Goal: Information Seeking & Learning: Learn about a topic

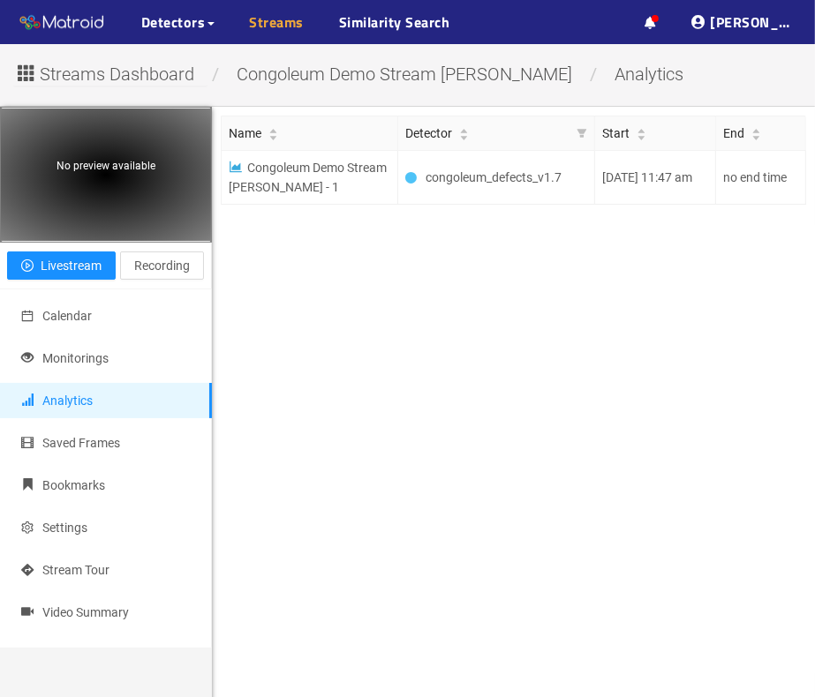
click at [280, 26] on link "Streams" at bounding box center [277, 21] width 55 height 21
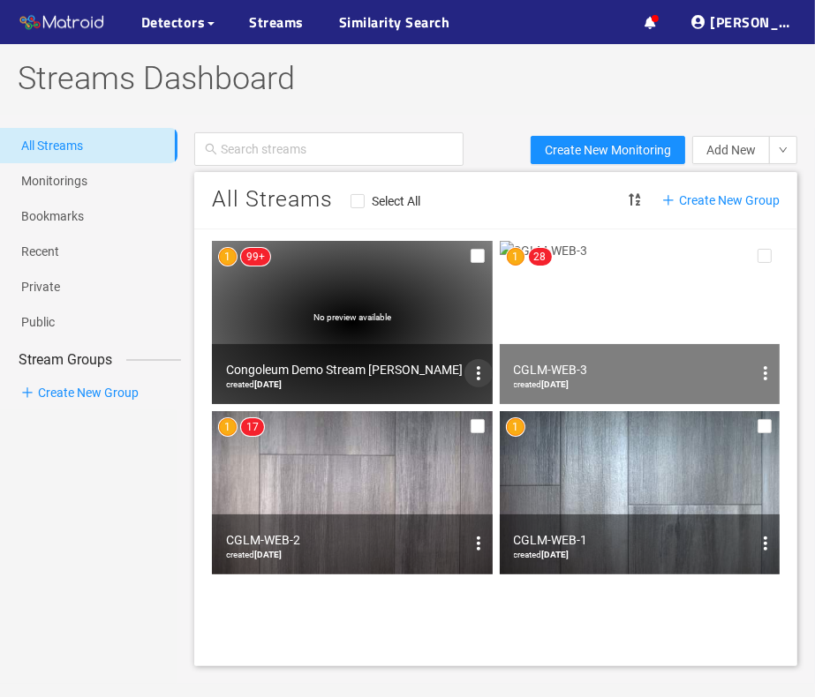
click at [480, 380] on icon "options" at bounding box center [478, 373] width 21 height 21
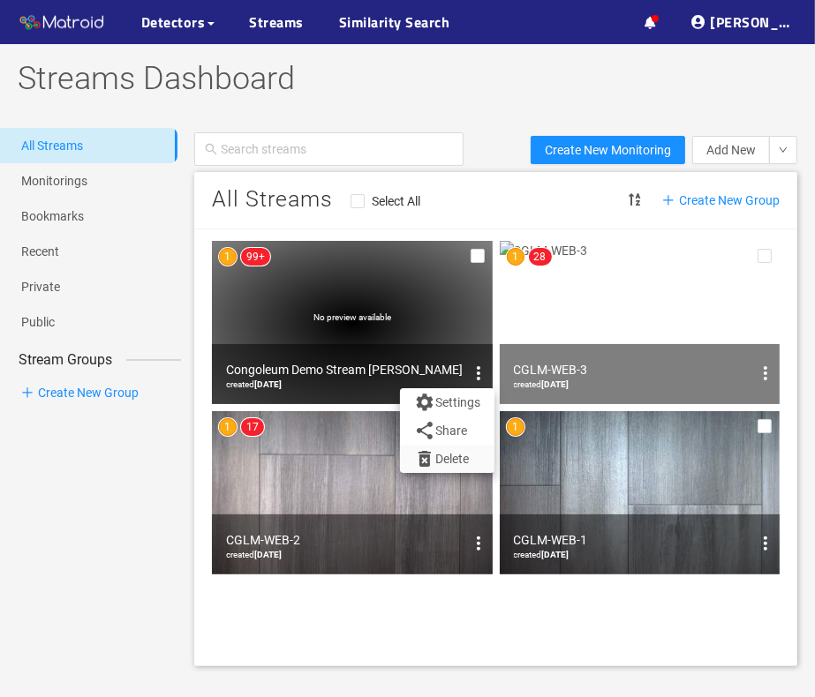
click at [471, 459] on button "Delete" at bounding box center [447, 459] width 94 height 28
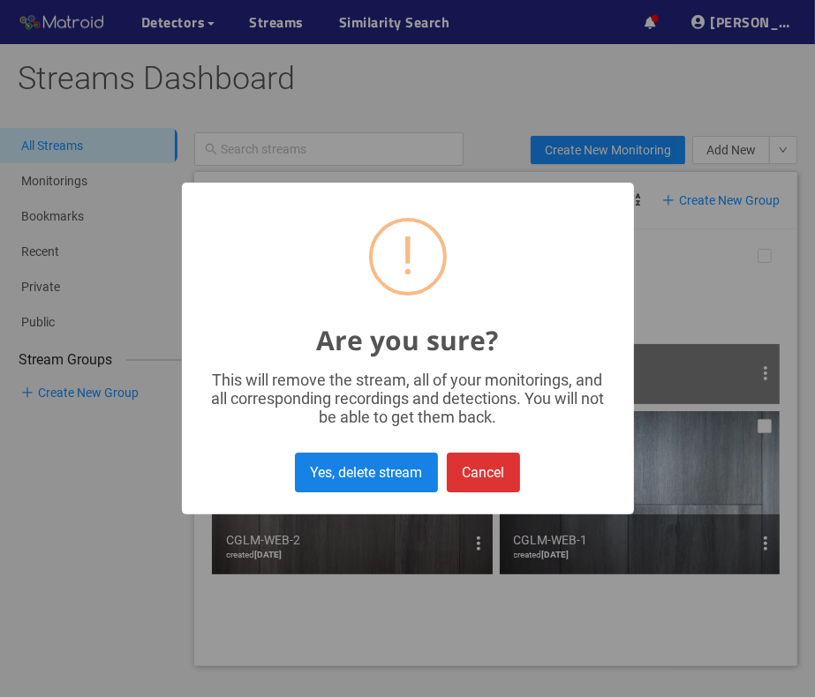
click at [429, 481] on button "Yes, delete stream" at bounding box center [366, 473] width 143 height 40
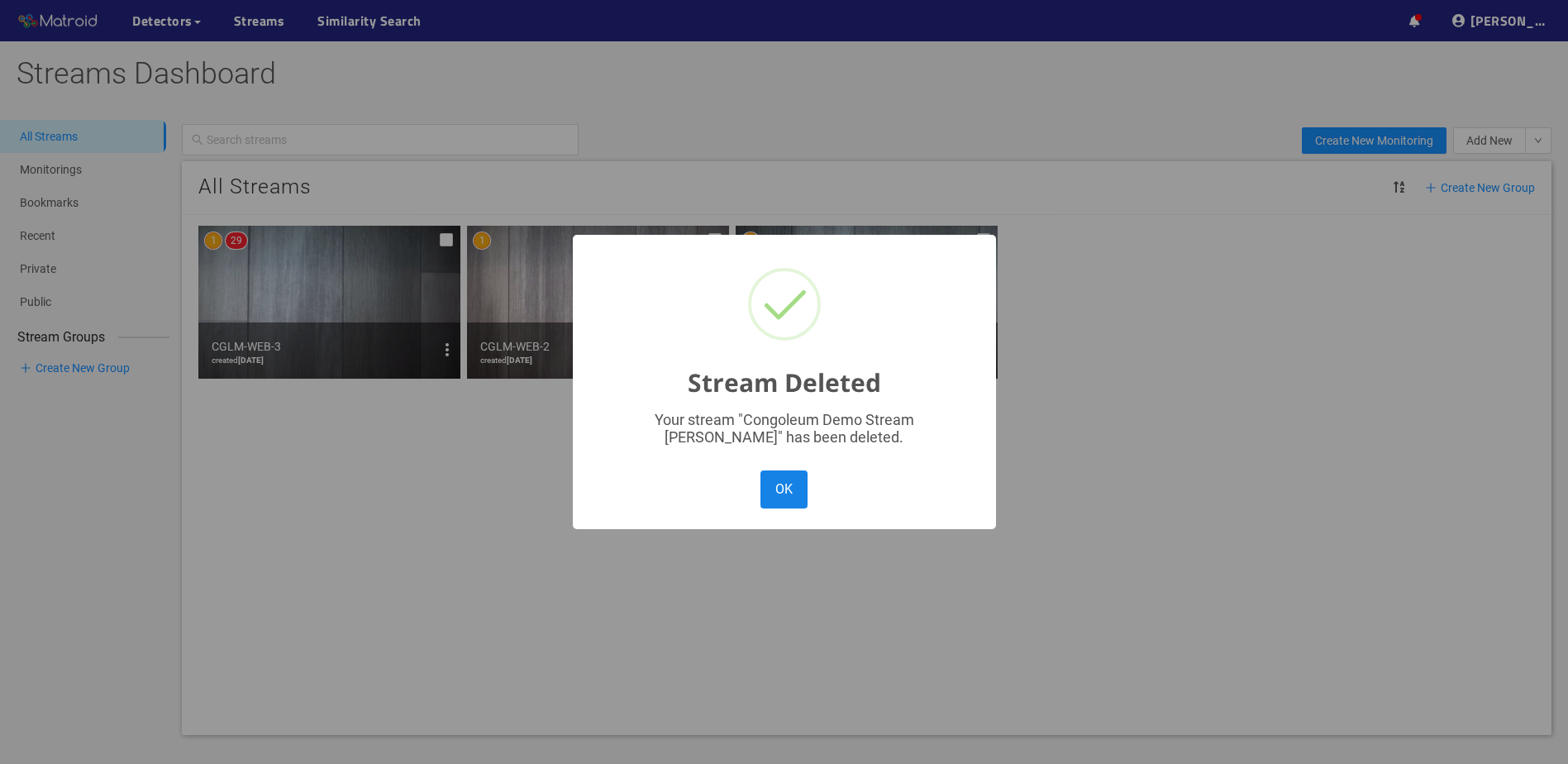
click at [762, 496] on button "OK" at bounding box center [783, 489] width 46 height 37
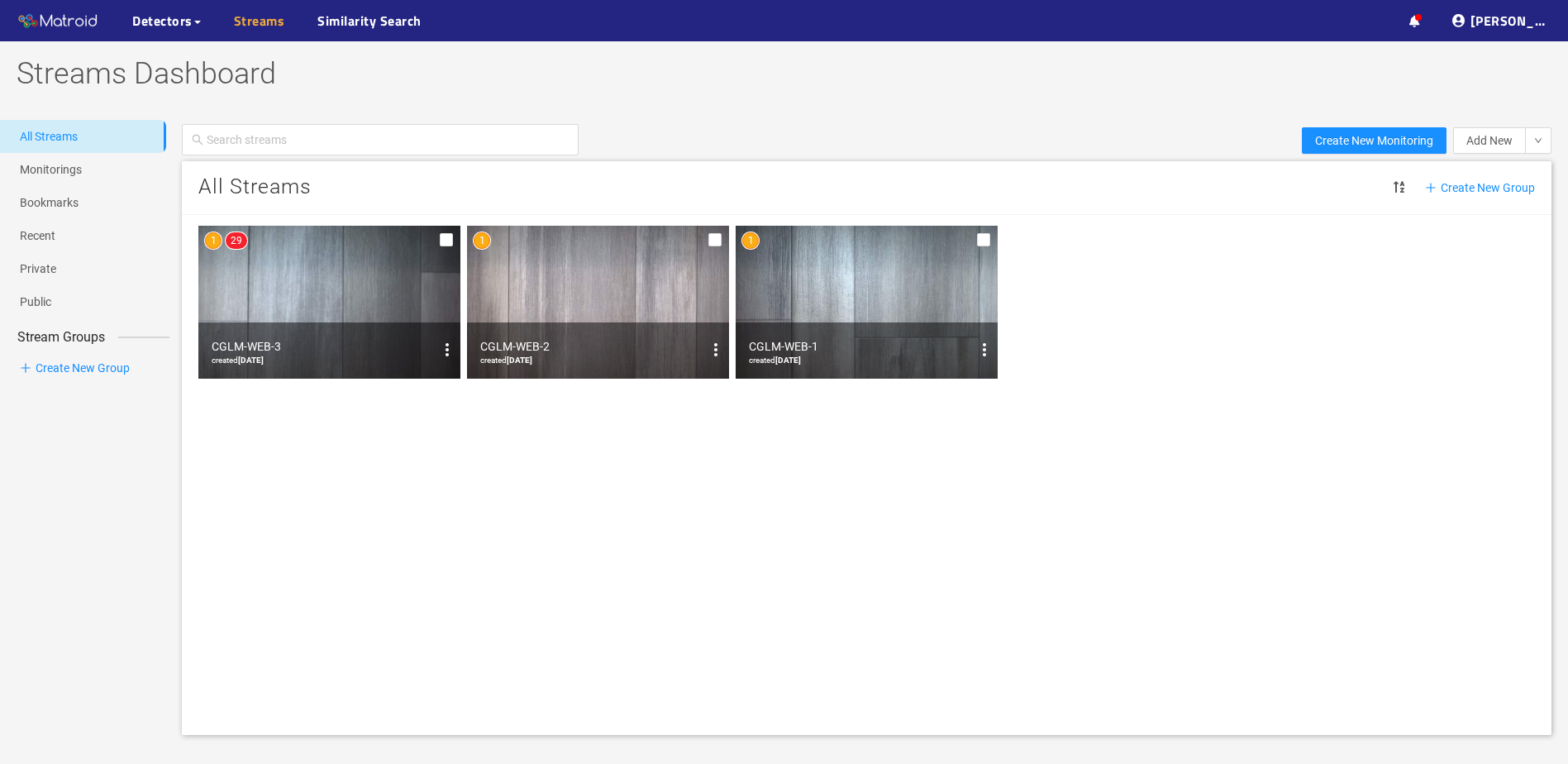
click at [247, 31] on link "Streams" at bounding box center [259, 20] width 52 height 20
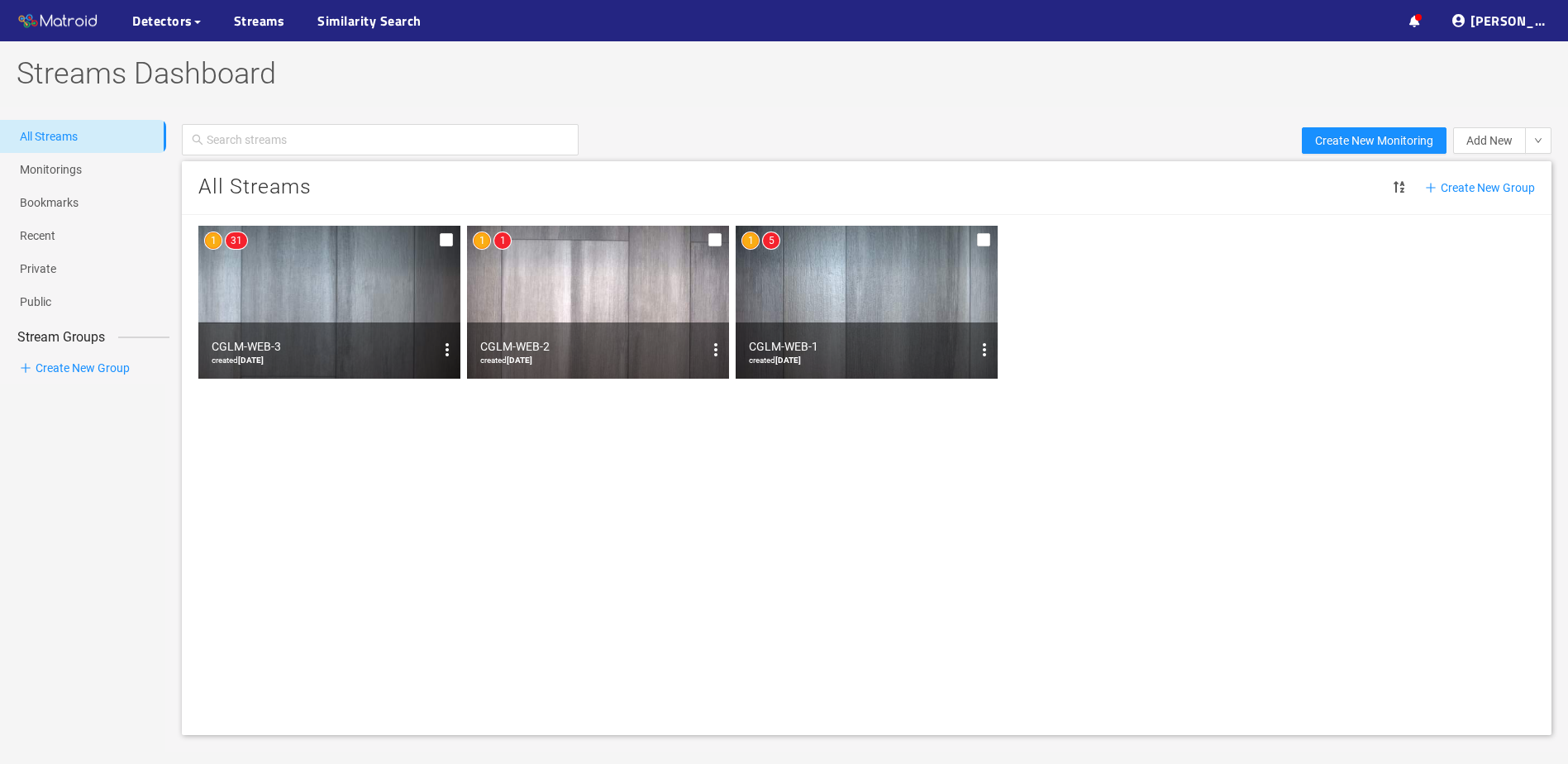
click at [330, 308] on img at bounding box center [330, 301] width 262 height 153
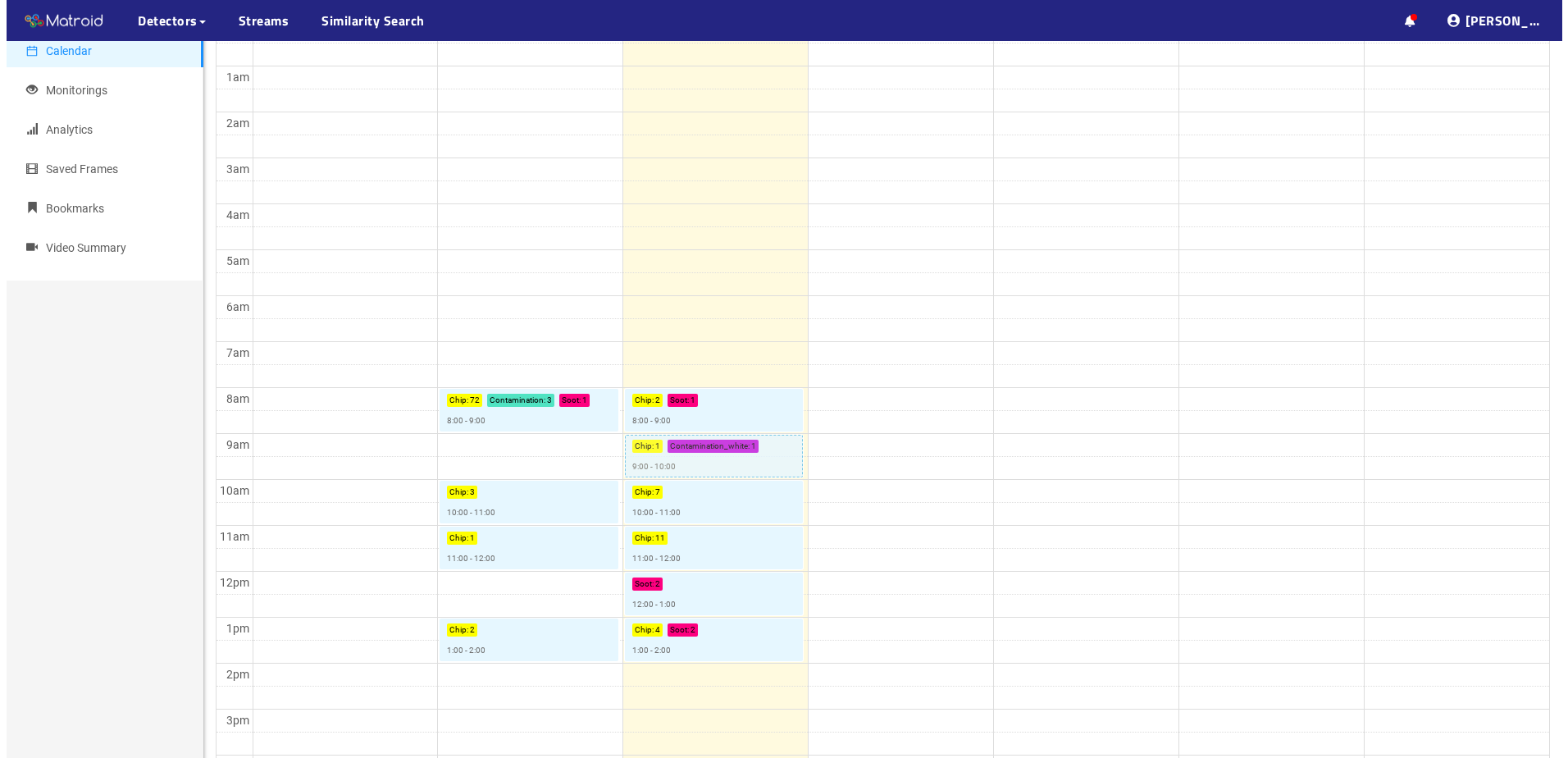
scroll to position [246, 0]
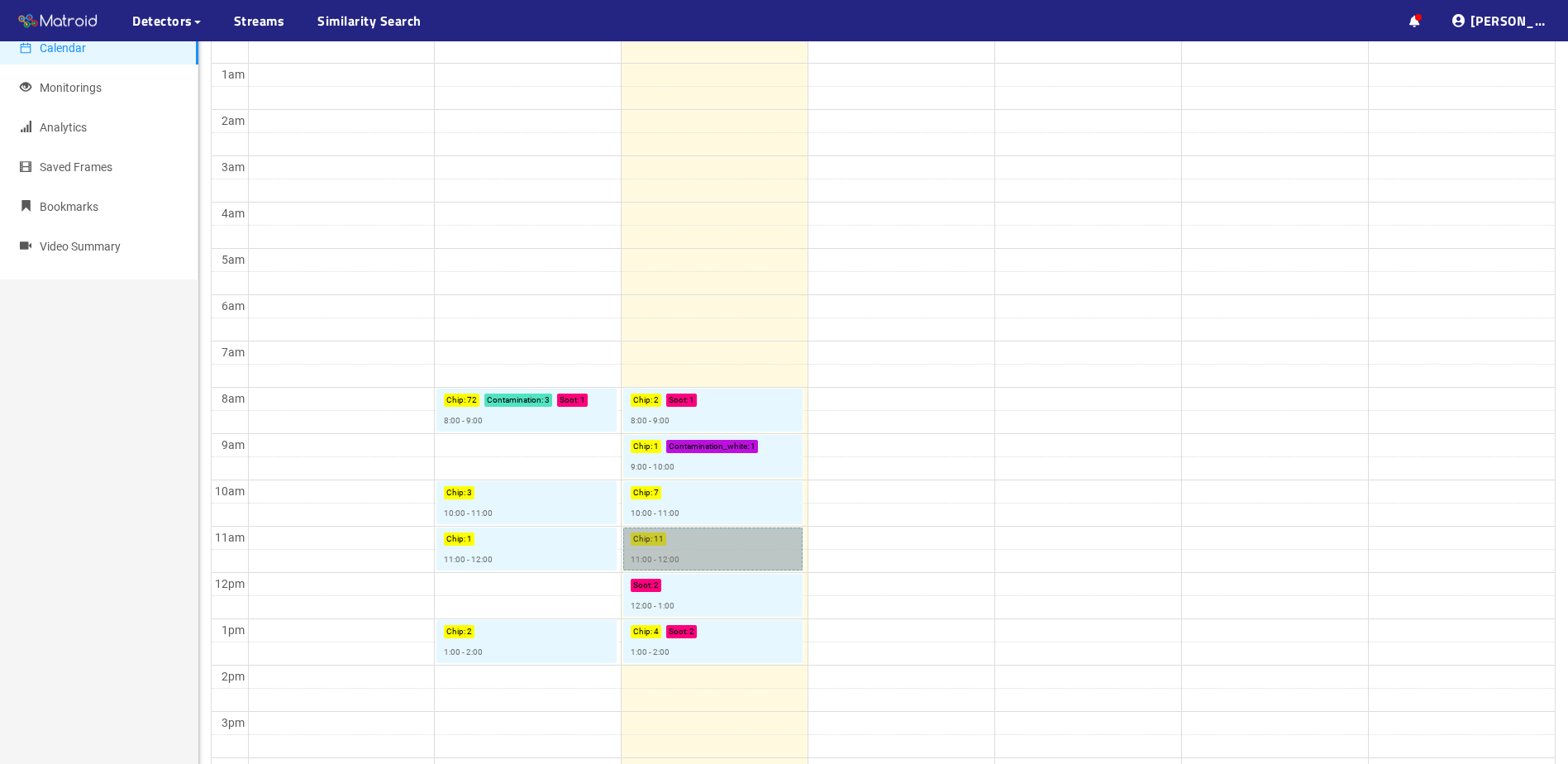
click at [657, 537] on link "Chip : 11 11:00 - 12:00" at bounding box center [714, 549] width 180 height 43
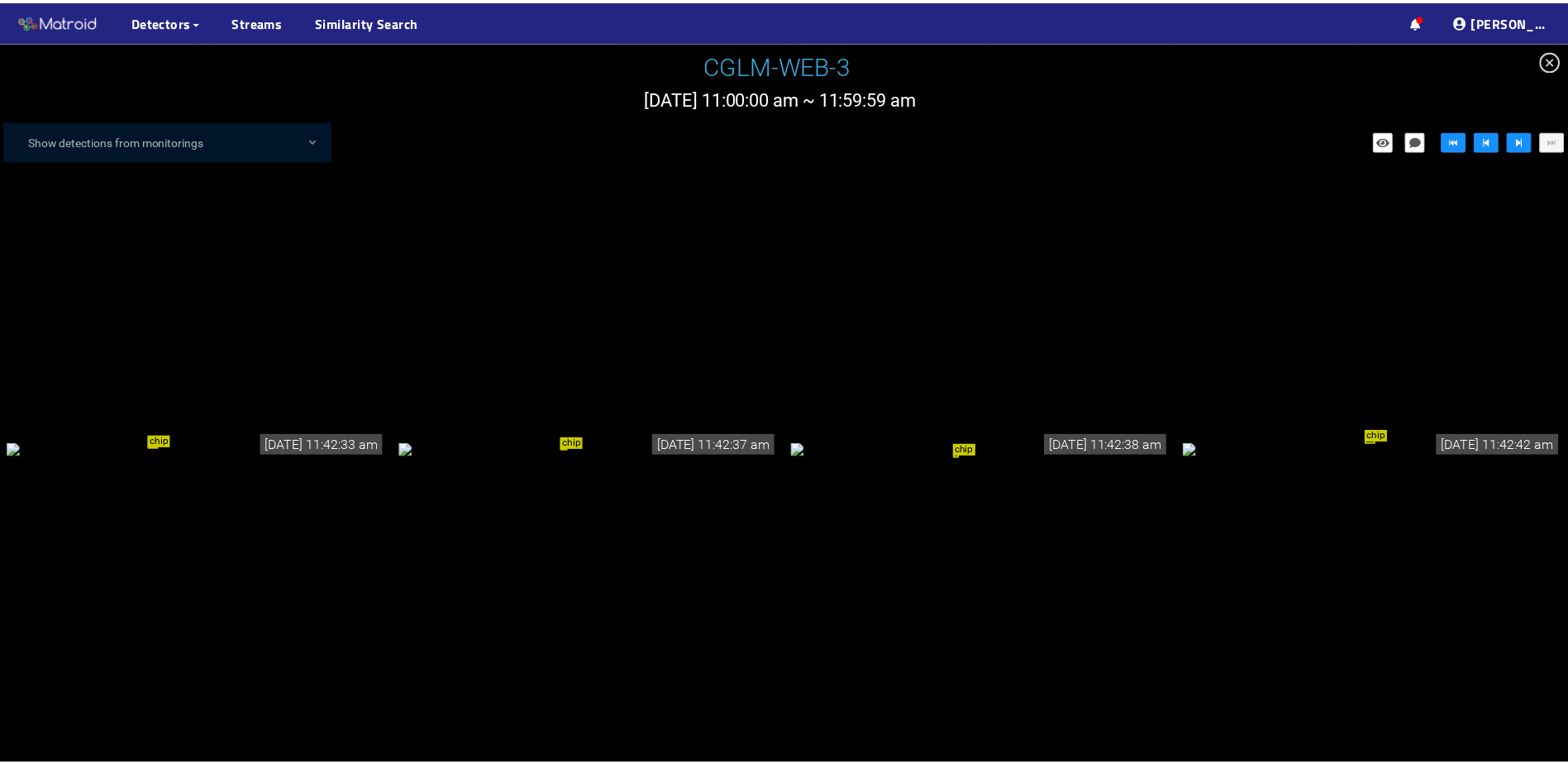
scroll to position [331, 0]
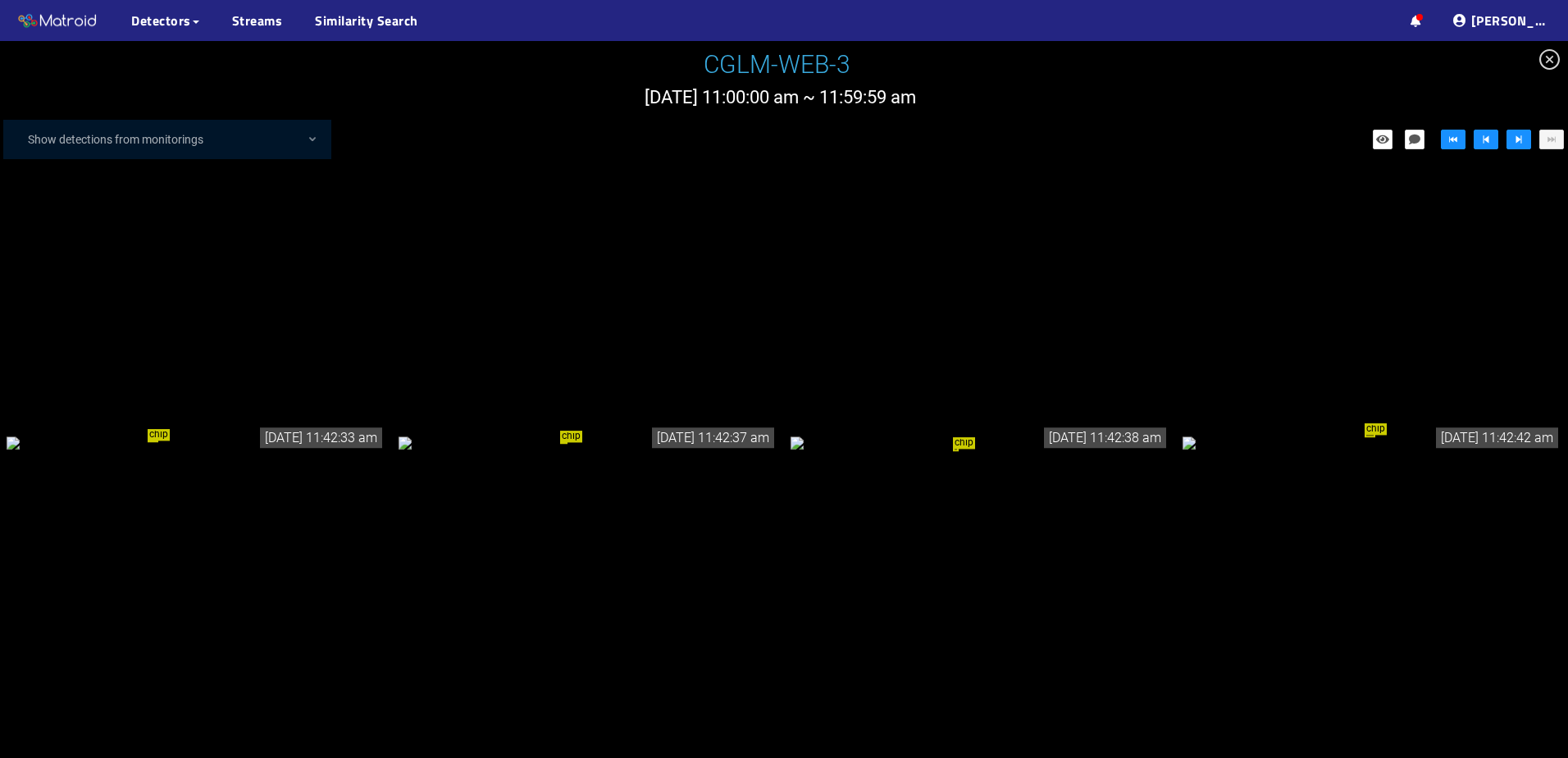
click at [566, 451] on div "chip" at bounding box center [588, 441] width 379 height 18
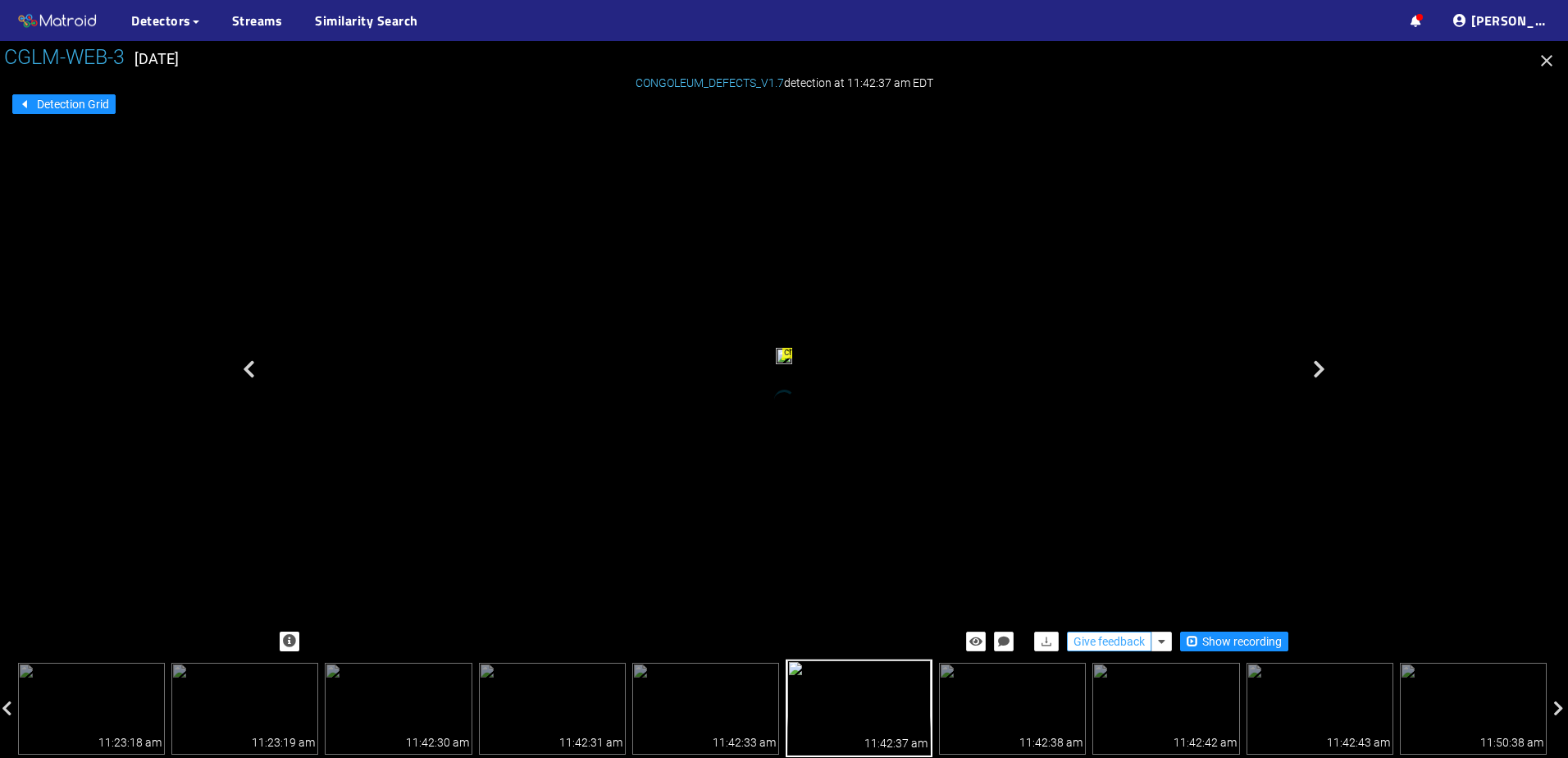
click at [1120, 639] on span "Give feedback" at bounding box center [1108, 641] width 72 height 18
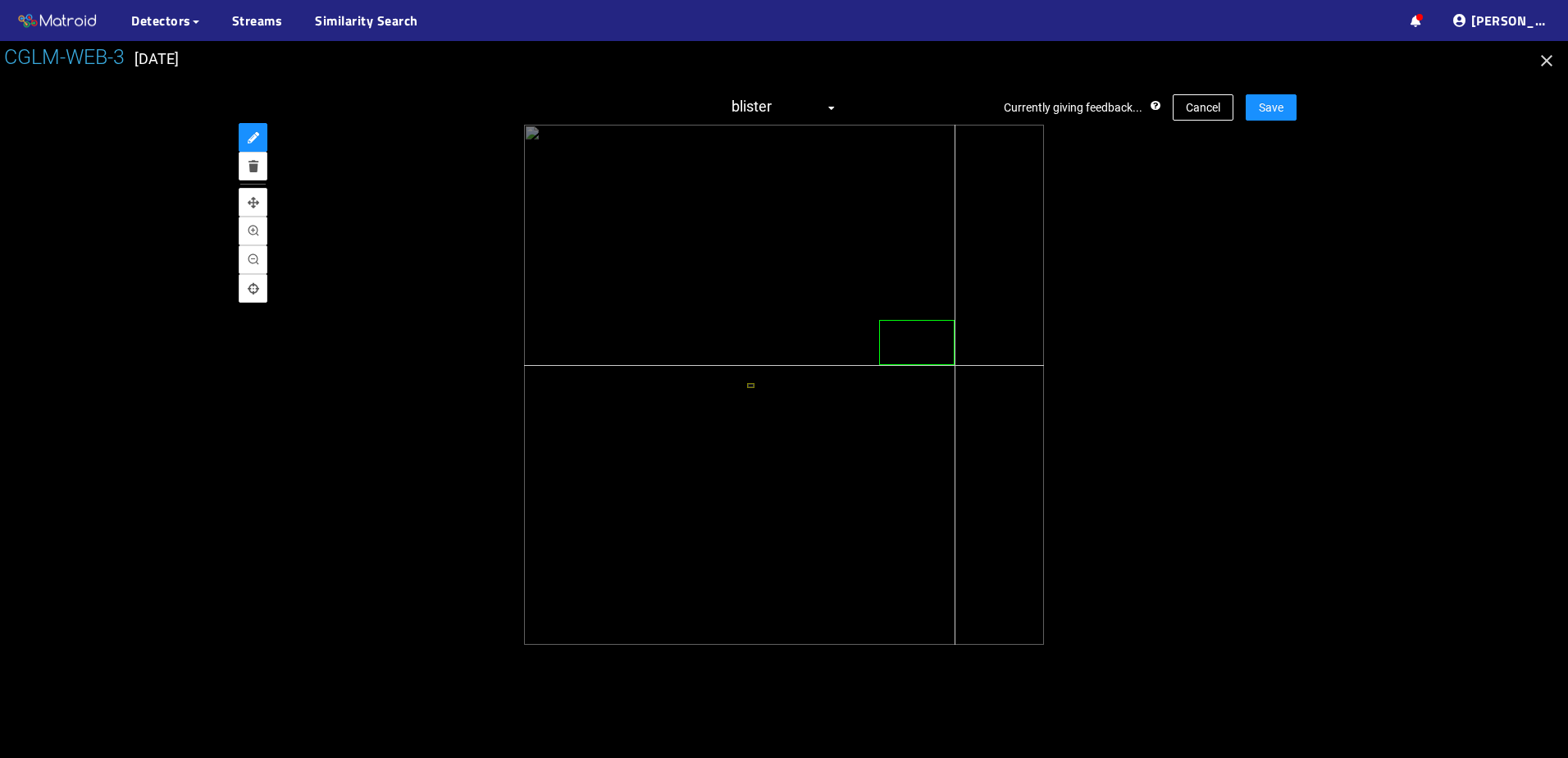
click at [955, 366] on div at bounding box center [784, 385] width 520 height 520
click at [923, 340] on div "blister" at bounding box center [917, 342] width 76 height 46
click at [947, 310] on icon "delete" at bounding box center [952, 308] width 10 height 10
click at [1187, 107] on span "Cancel" at bounding box center [1202, 107] width 34 height 18
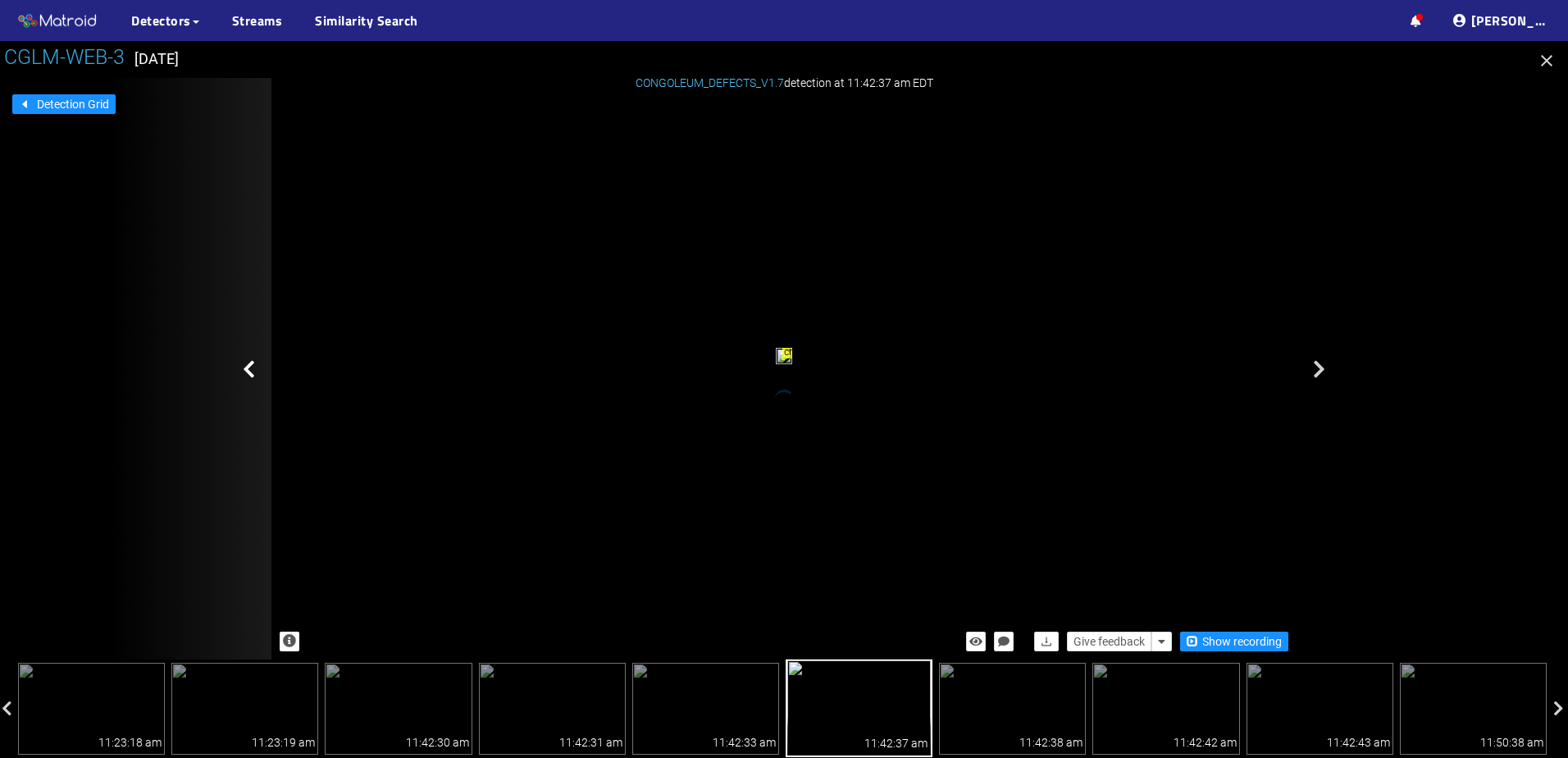
click at [1538, 58] on icon "button" at bounding box center [1546, 60] width 20 height 20
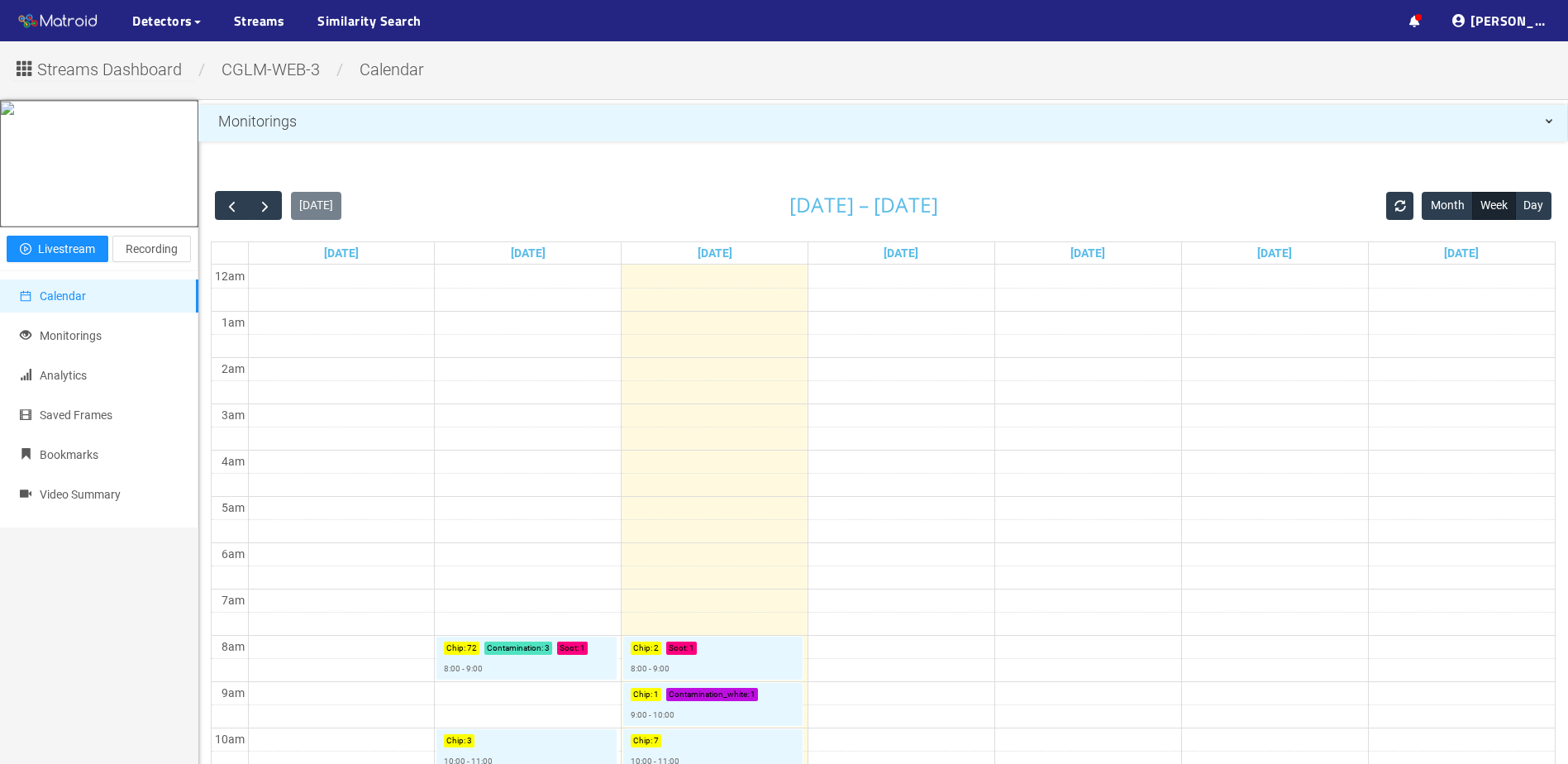
click at [281, 76] on span "CGLM-WEB-3" at bounding box center [271, 69] width 124 height 20
click at [116, 65] on span "Streams Dashboard" at bounding box center [110, 69] width 144 height 25
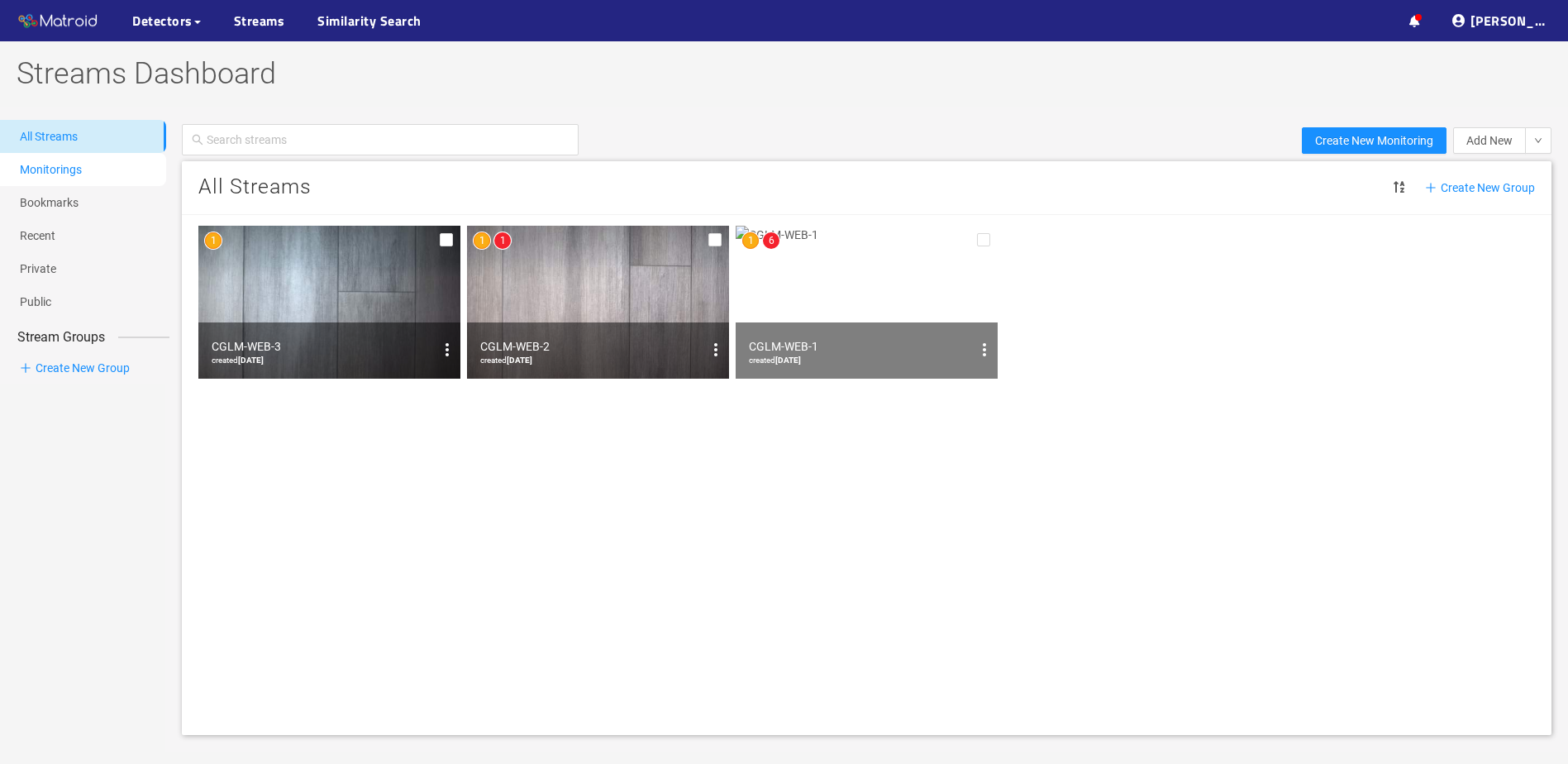
click at [81, 163] on link "Monitorings" at bounding box center [51, 169] width 62 height 13
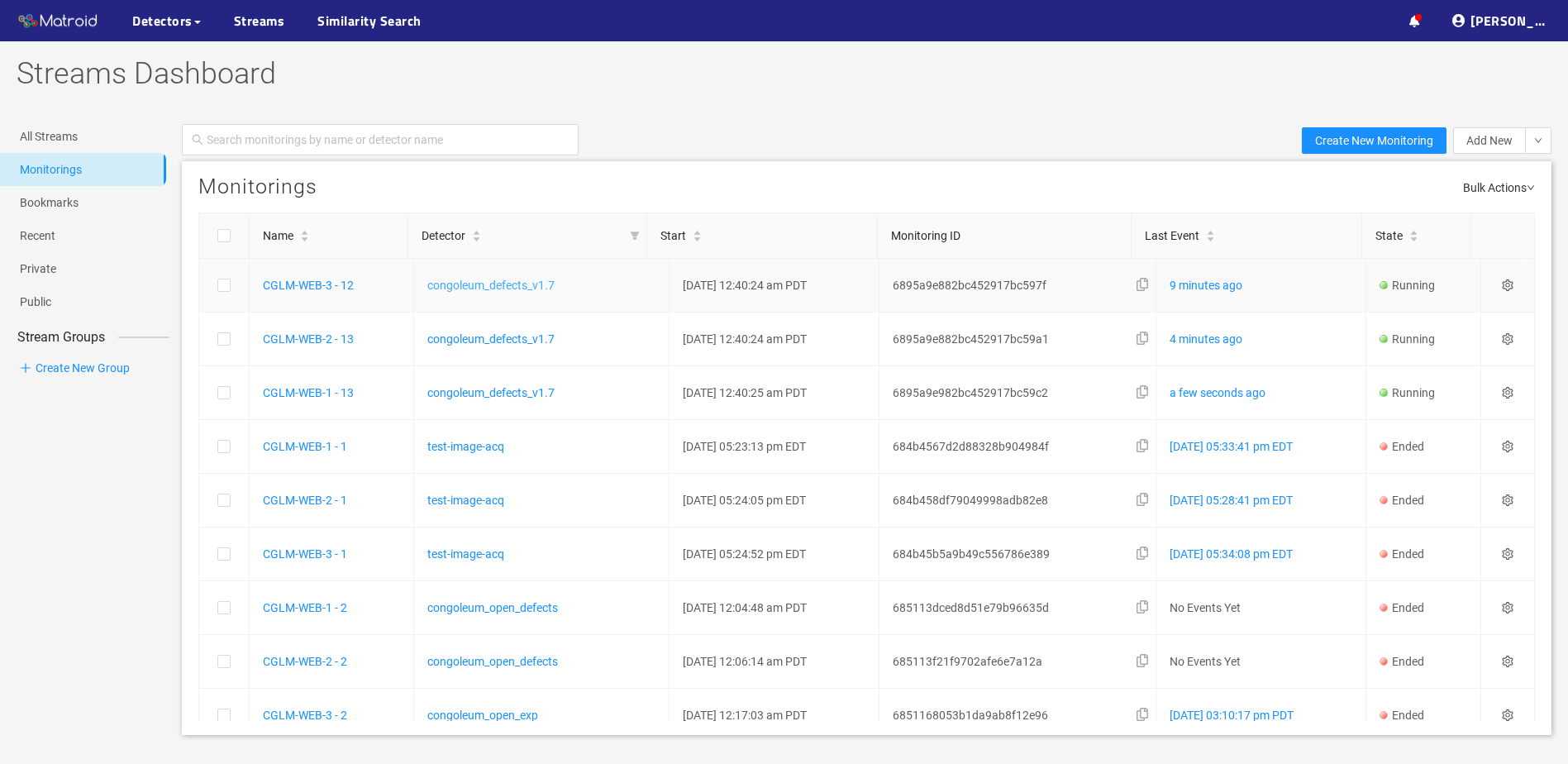
click at [443, 282] on link "congoleum_defects_v1.7" at bounding box center [491, 285] width 127 height 13
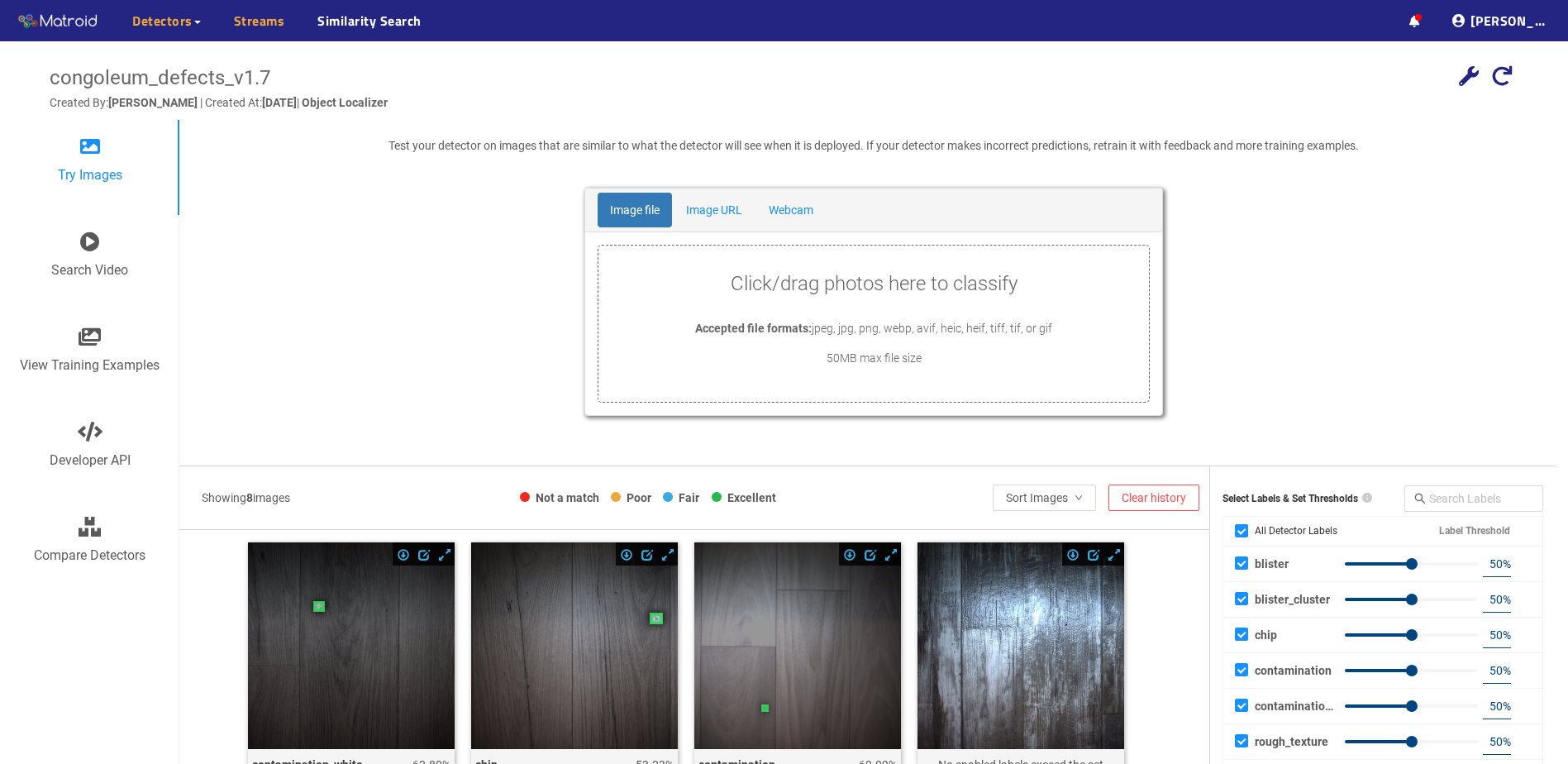
click at [235, 20] on link "Streams" at bounding box center [259, 20] width 52 height 20
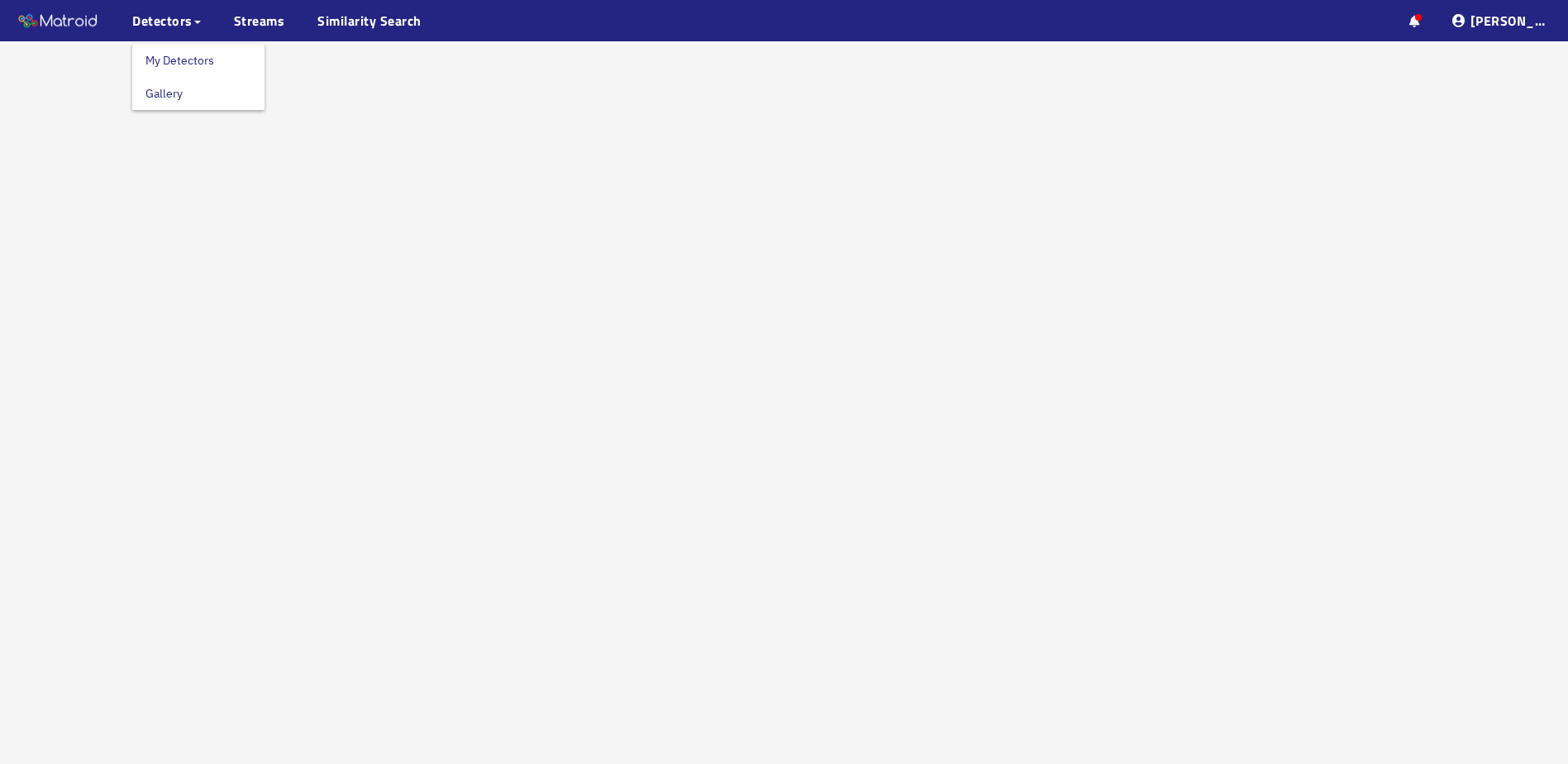
click at [196, 61] on link "My Detectors" at bounding box center [179, 60] width 68 height 33
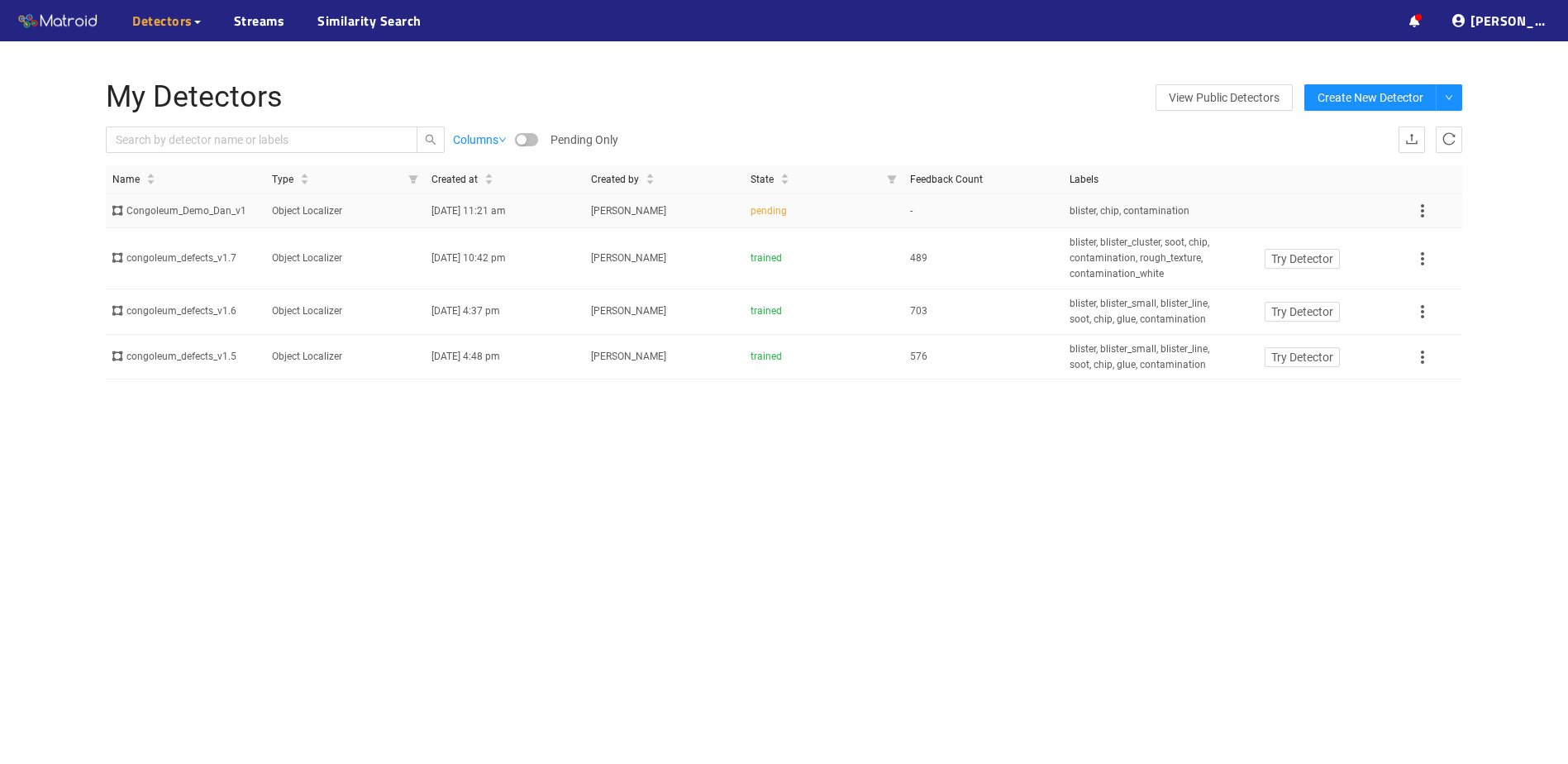
click at [227, 209] on div "Congoleum_Demo_Dan_v1" at bounding box center [185, 211] width 146 height 16
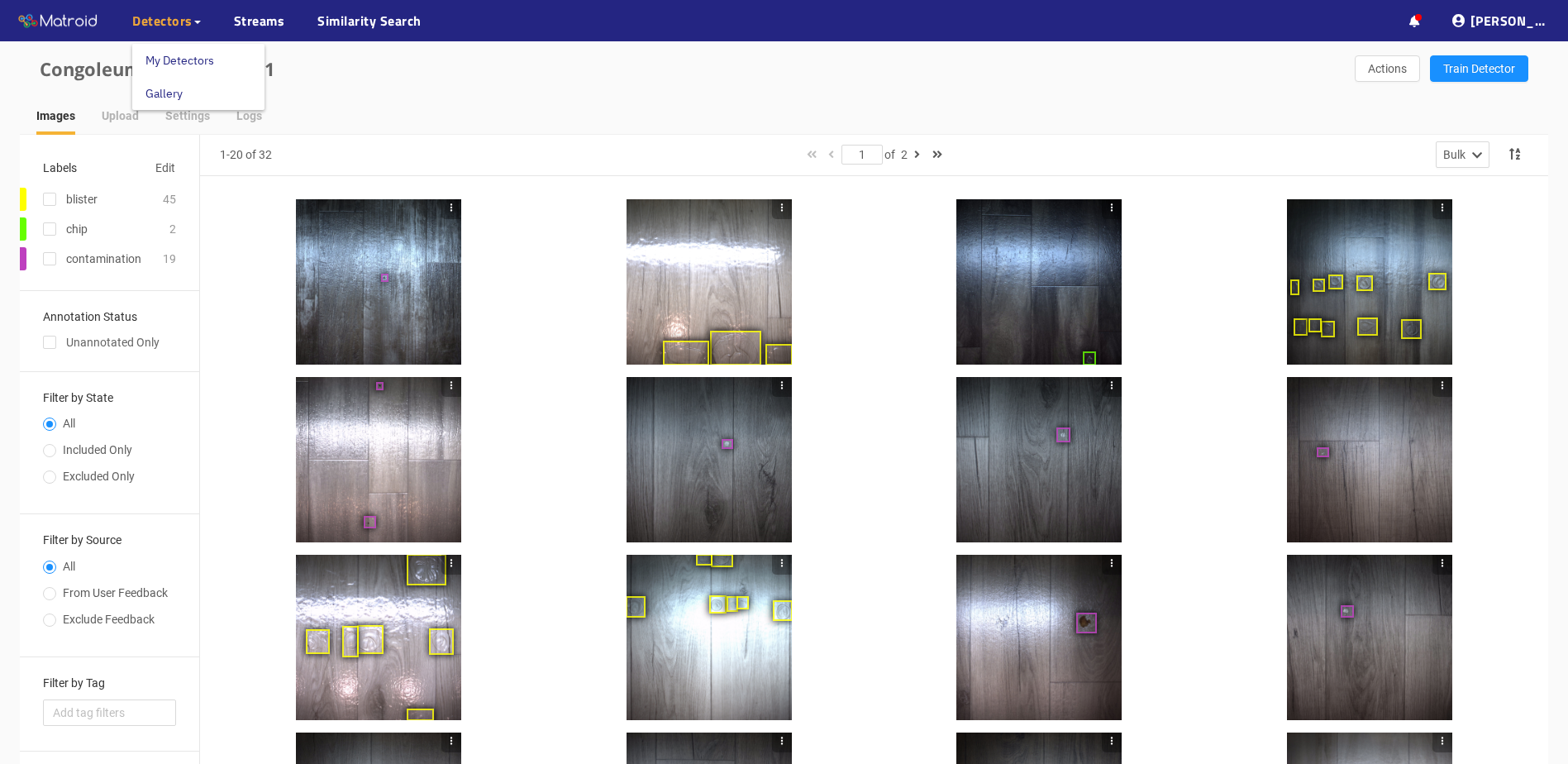
click at [189, 28] on span "Detectors" at bounding box center [162, 20] width 60 height 20
click at [189, 55] on link "My Detectors" at bounding box center [179, 60] width 68 height 33
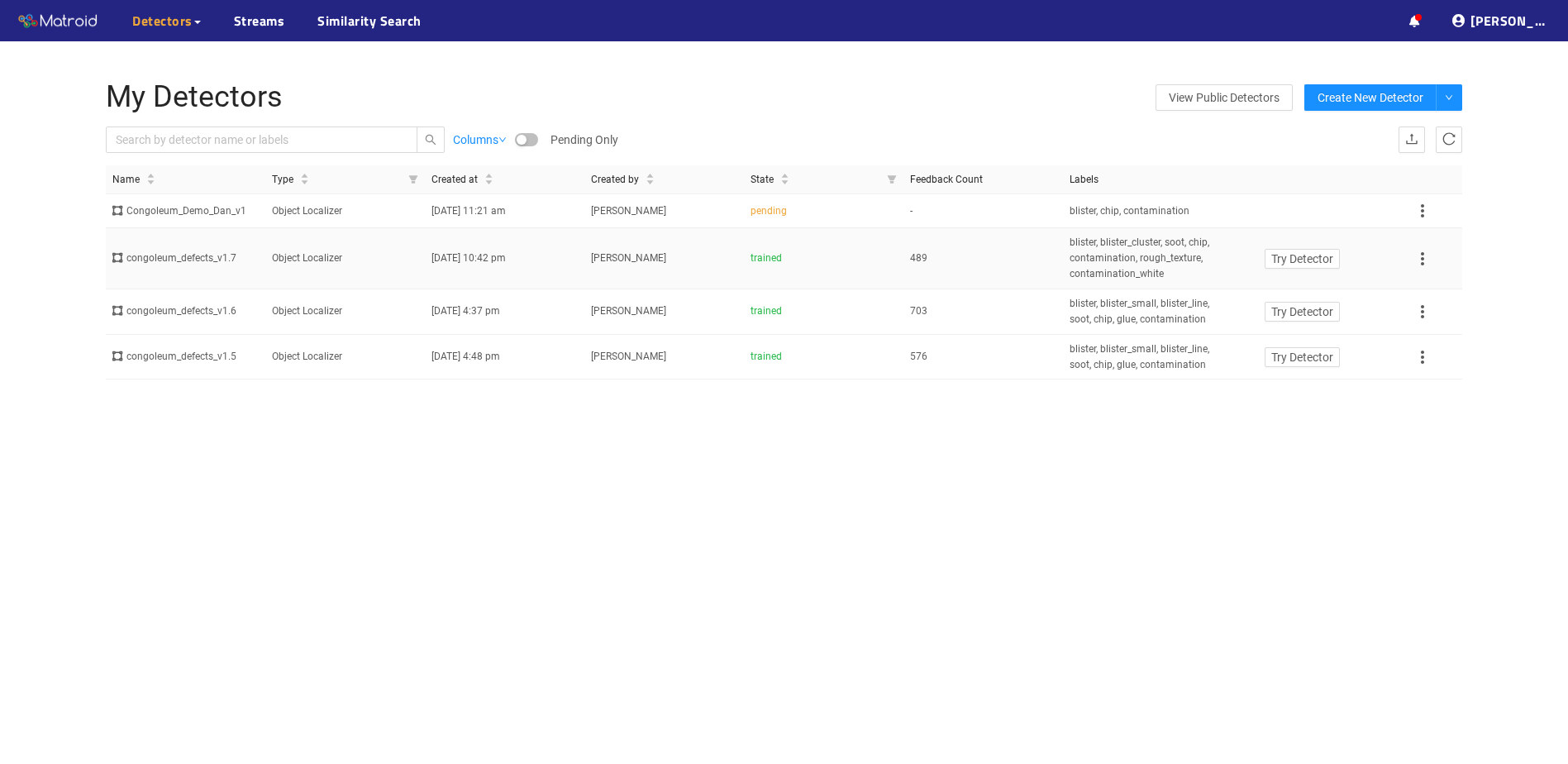
click at [244, 258] on div "congoleum_defects_v1.7" at bounding box center [185, 257] width 146 height 16
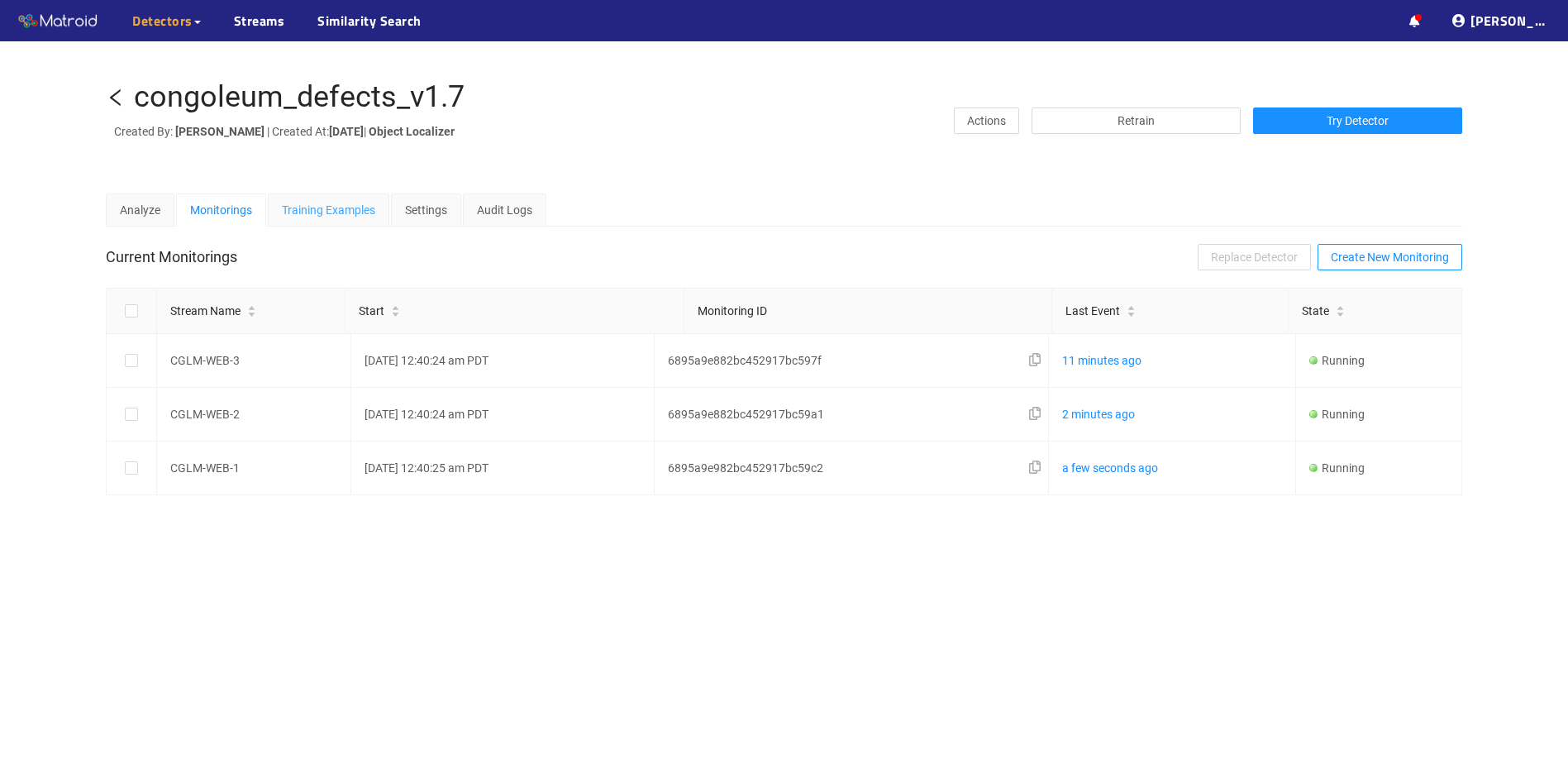
click at [275, 223] on div "Training Examples" at bounding box center [329, 210] width 122 height 33
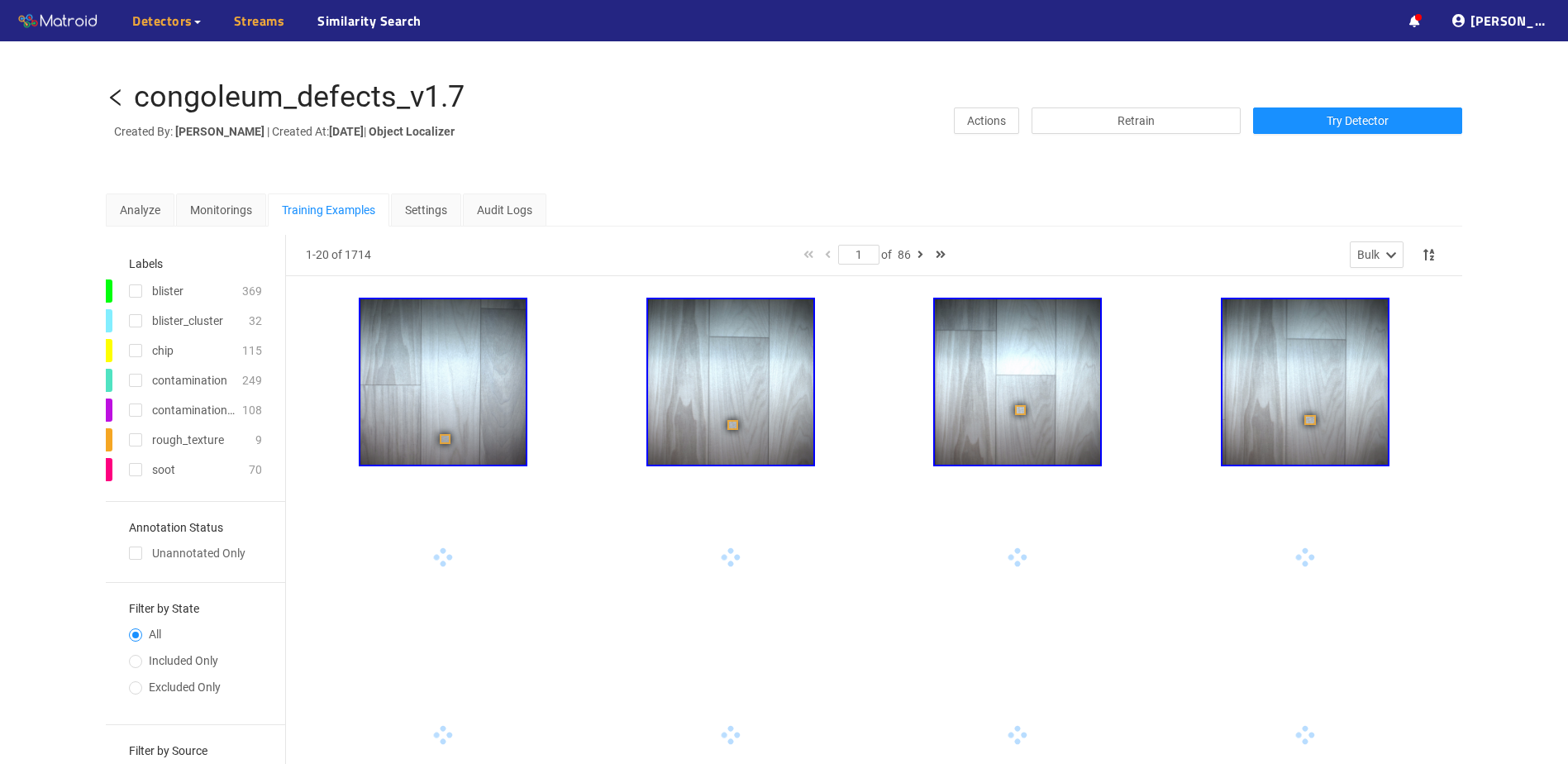
click at [237, 10] on link "Streams" at bounding box center [259, 20] width 52 height 20
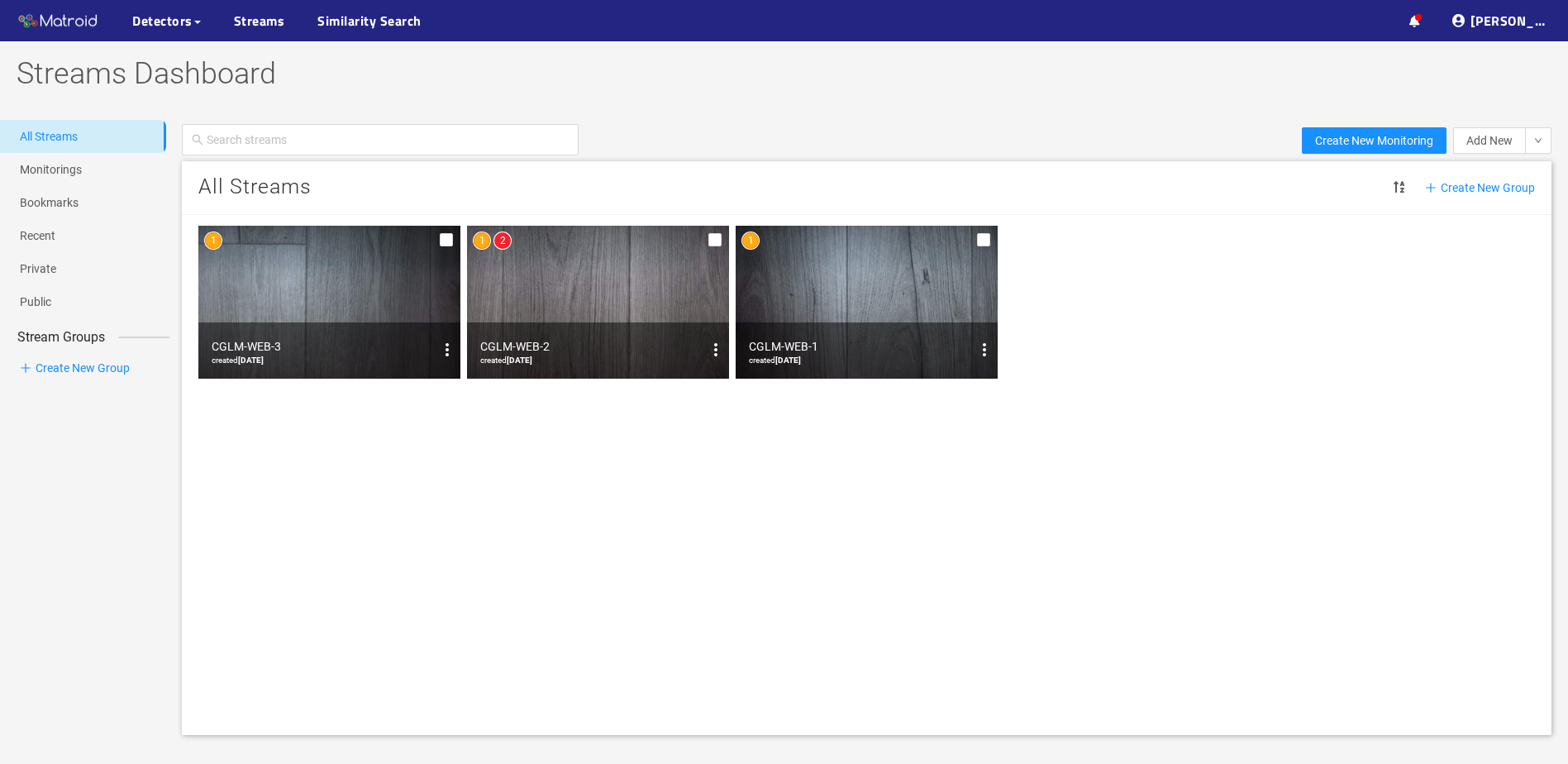
click at [644, 284] on img at bounding box center [599, 301] width 262 height 153
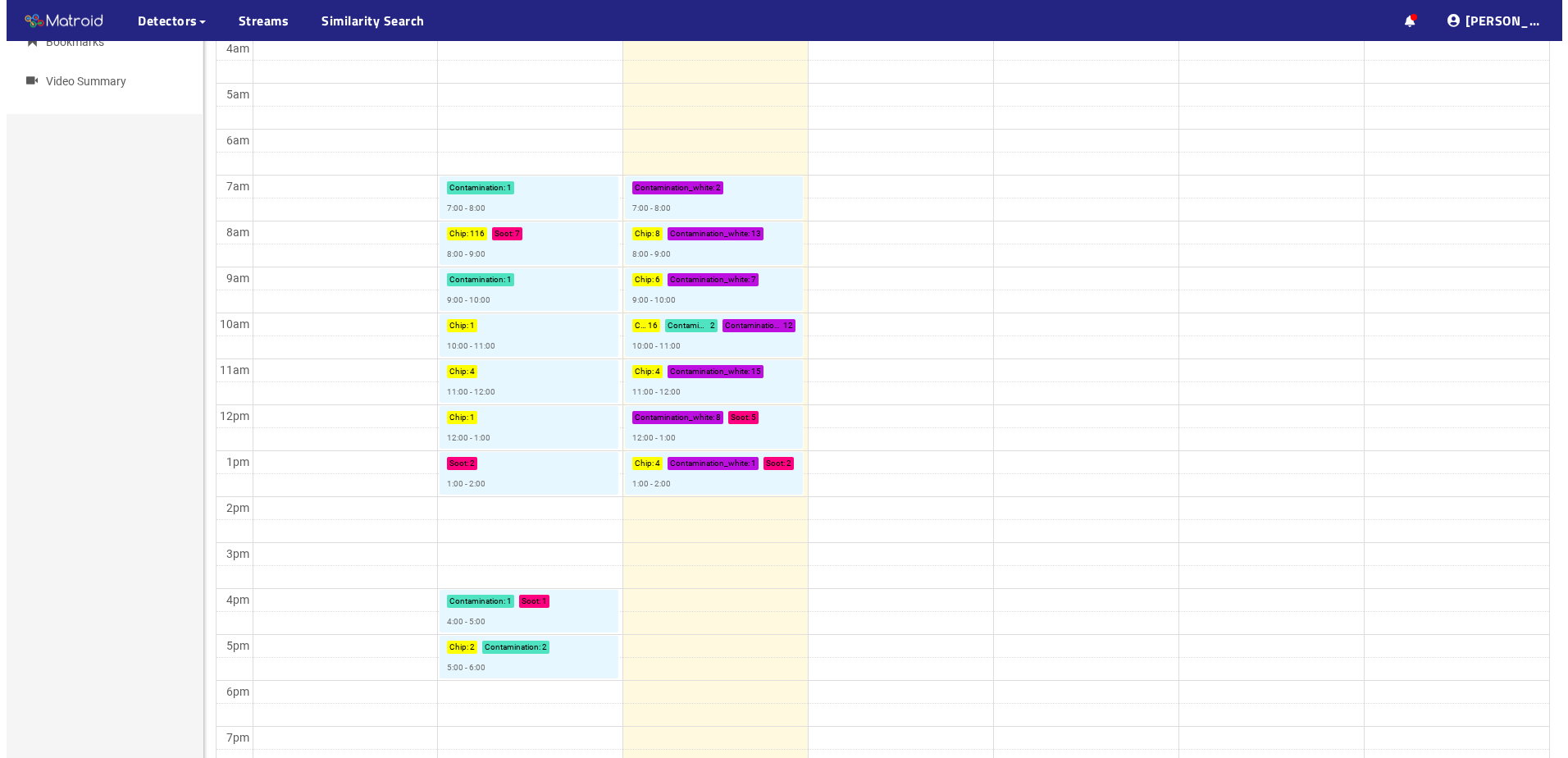
scroll to position [410, 0]
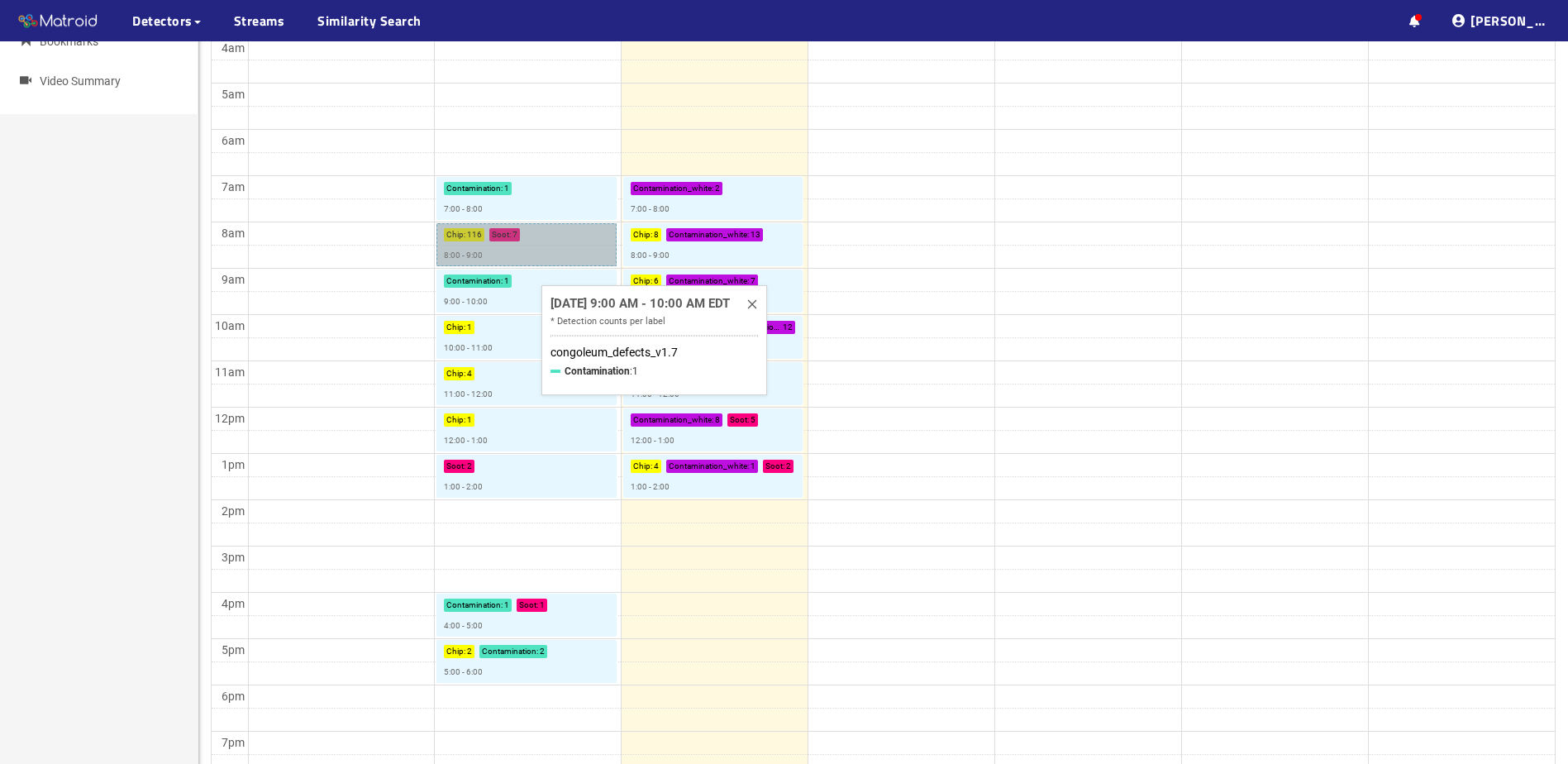
click at [552, 245] on link "Chip : 116 Soot : 7 8:00 - 9:00" at bounding box center [526, 244] width 180 height 43
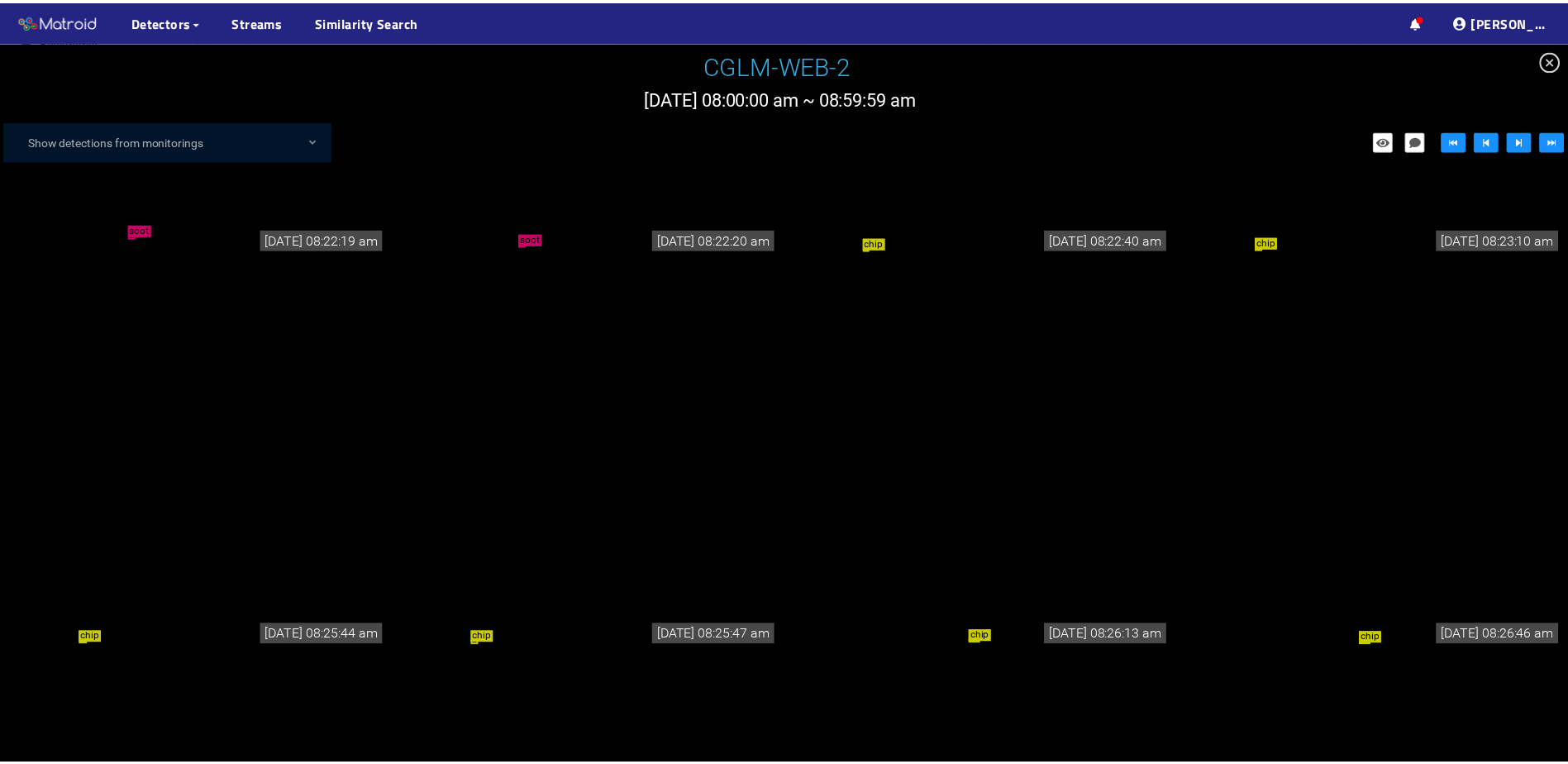
scroll to position [6198, 0]
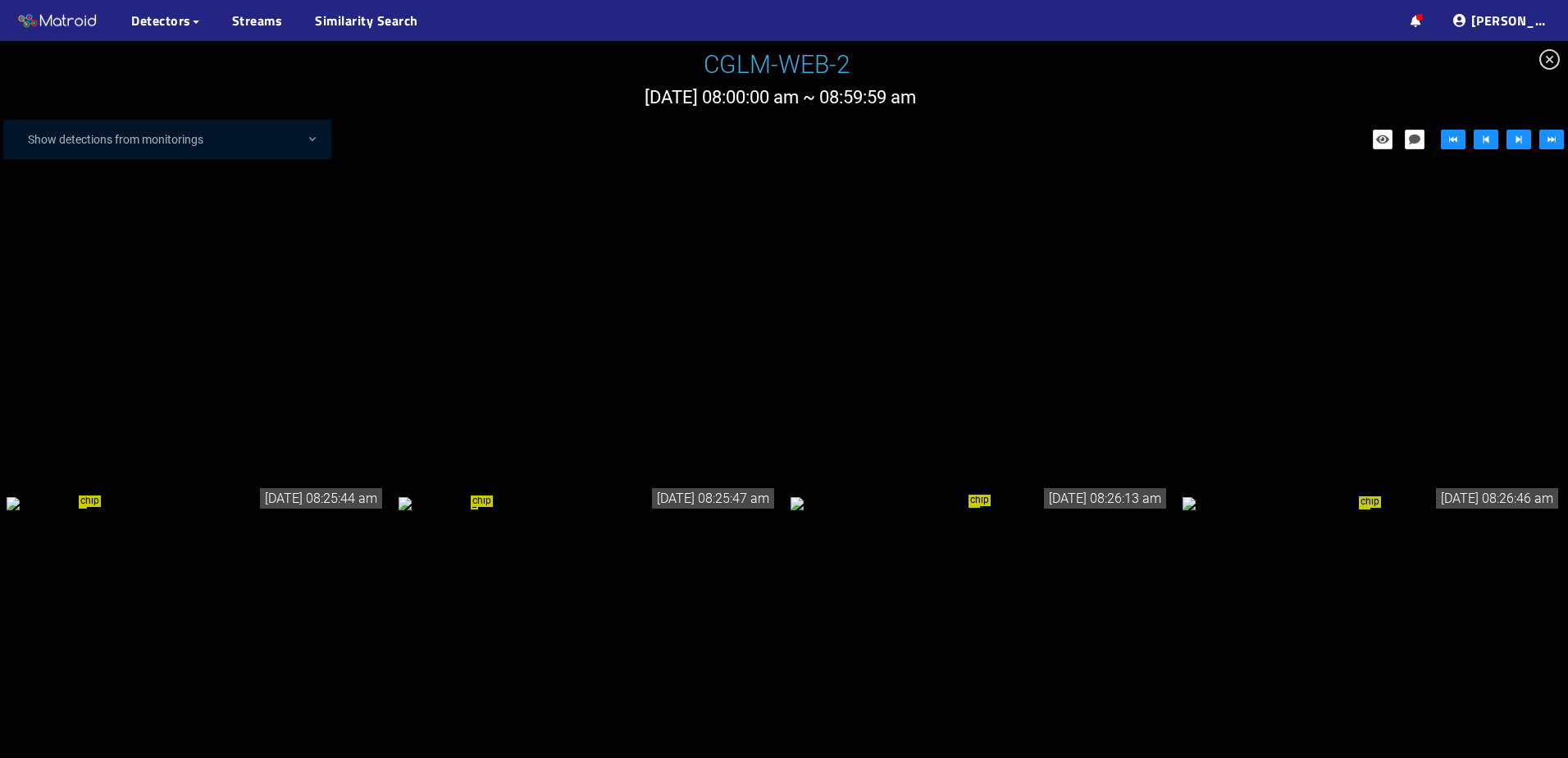
click at [968, 504] on div "chip" at bounding box center [980, 502] width 379 height 18
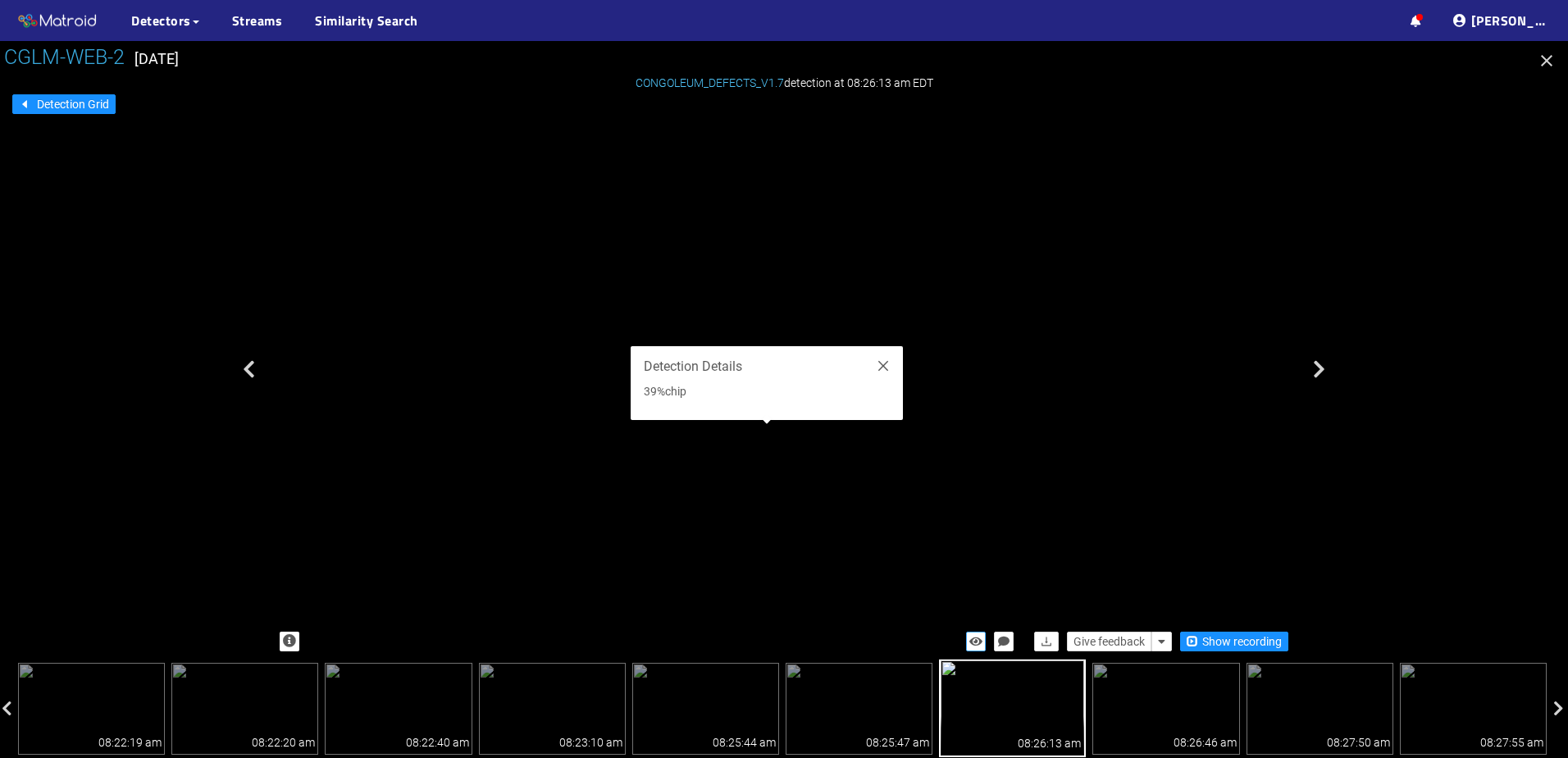
click at [971, 642] on icon "button" at bounding box center [975, 641] width 13 height 11
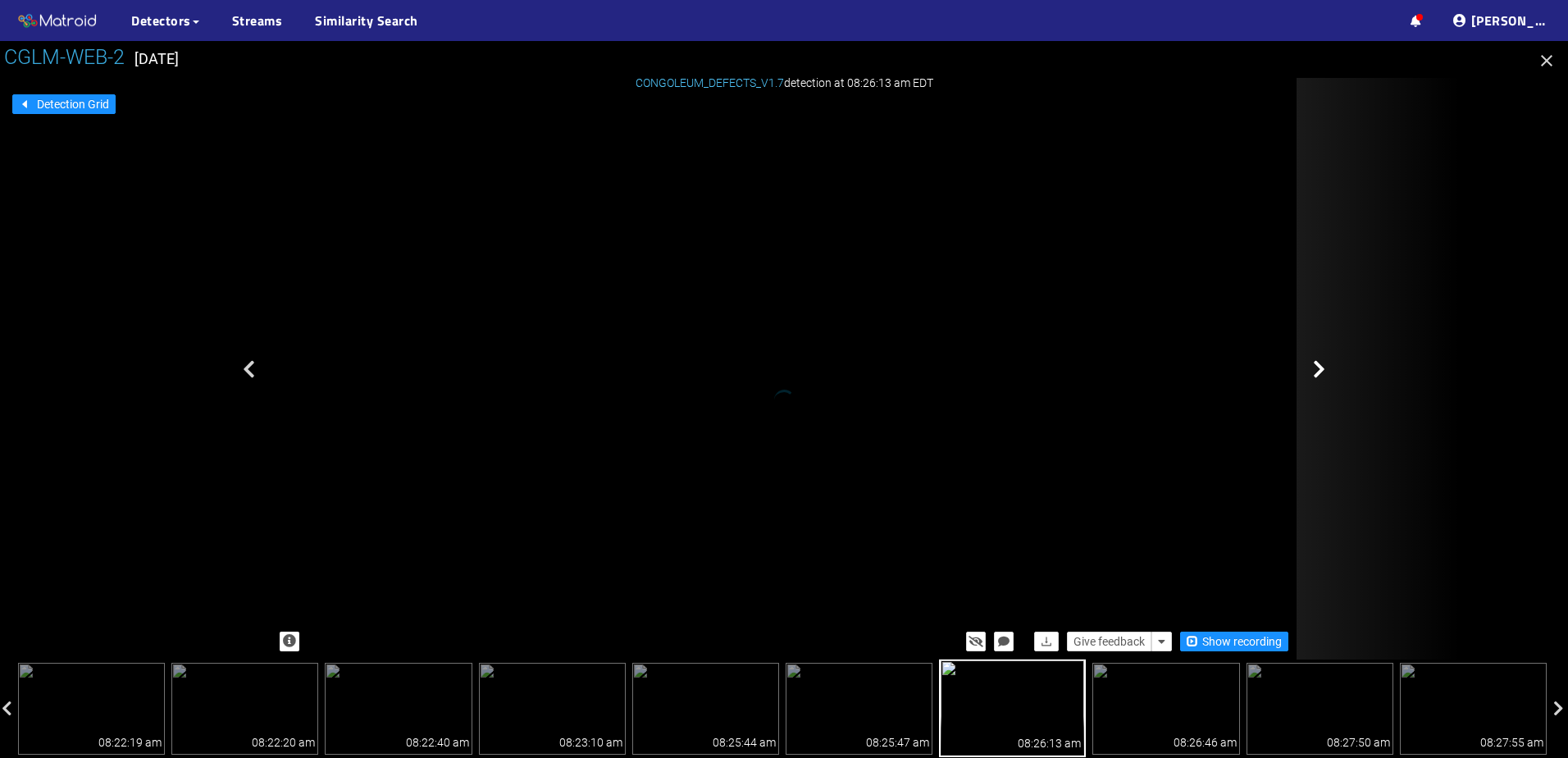
click at [1323, 367] on icon at bounding box center [1318, 369] width 12 height 20
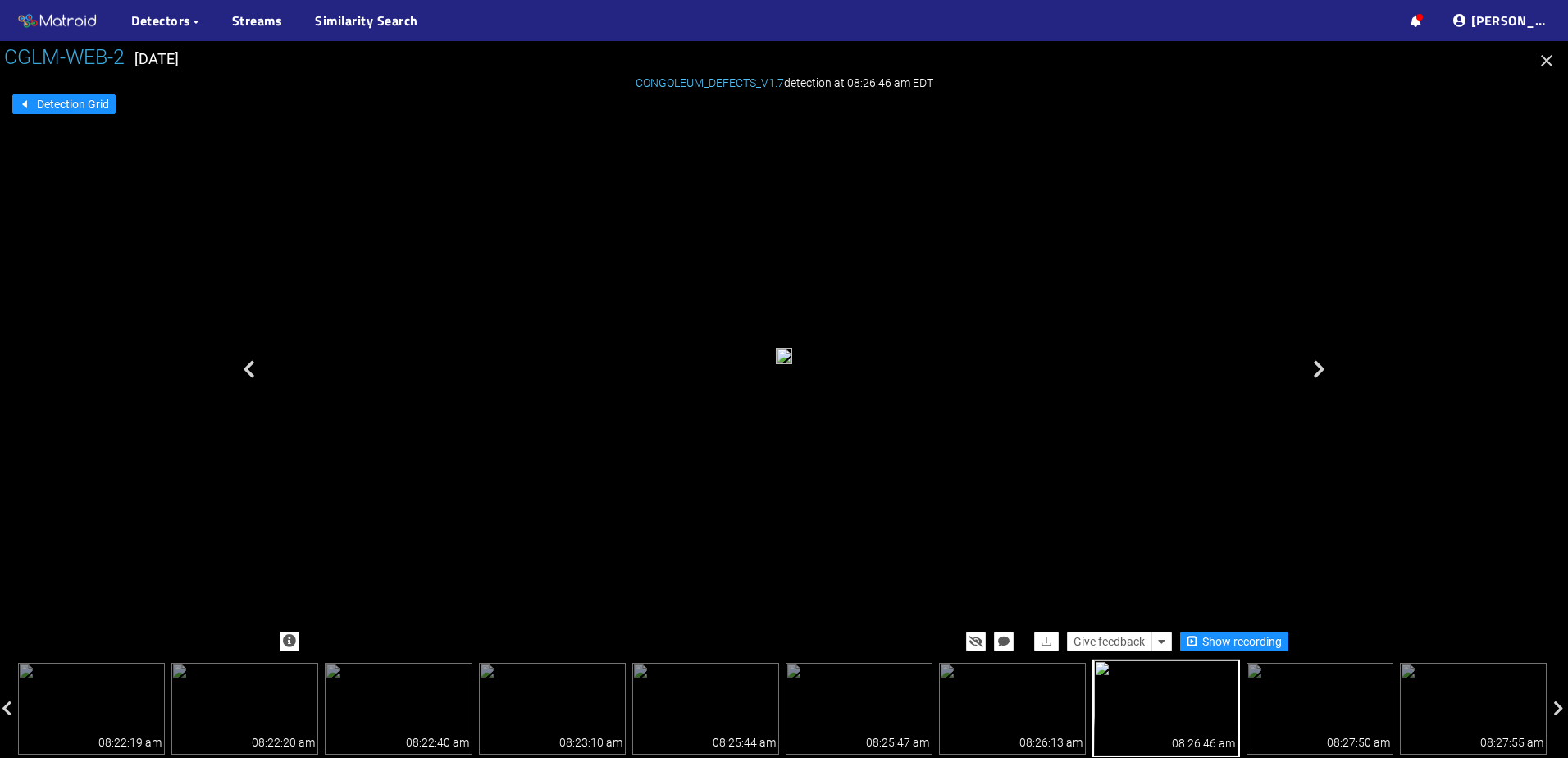
click at [1547, 58] on icon "button" at bounding box center [1546, 60] width 20 height 20
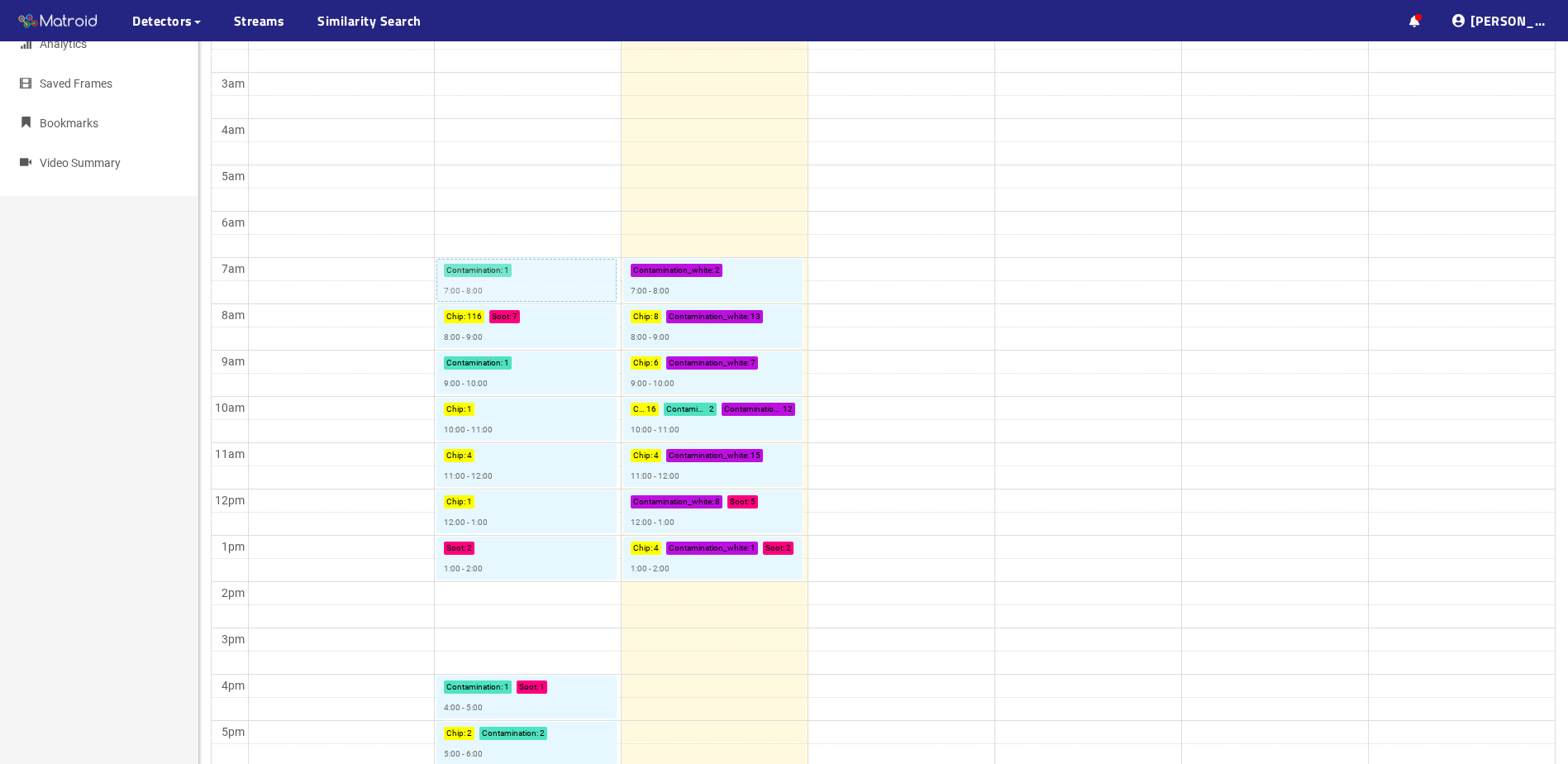
scroll to position [413, 0]
